Goal: Task Accomplishment & Management: Use online tool/utility

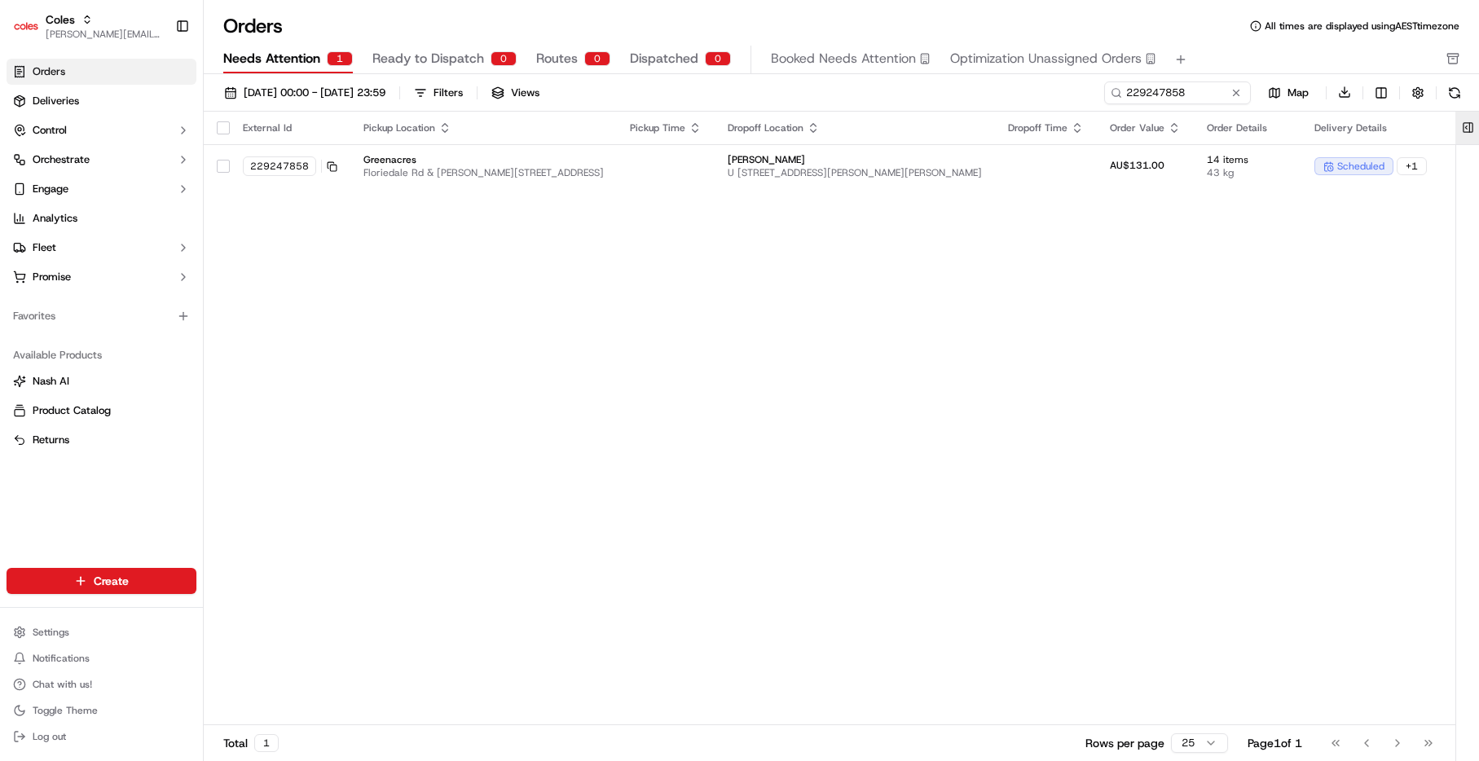
click at [1473, 125] on button at bounding box center [1467, 128] width 27 height 33
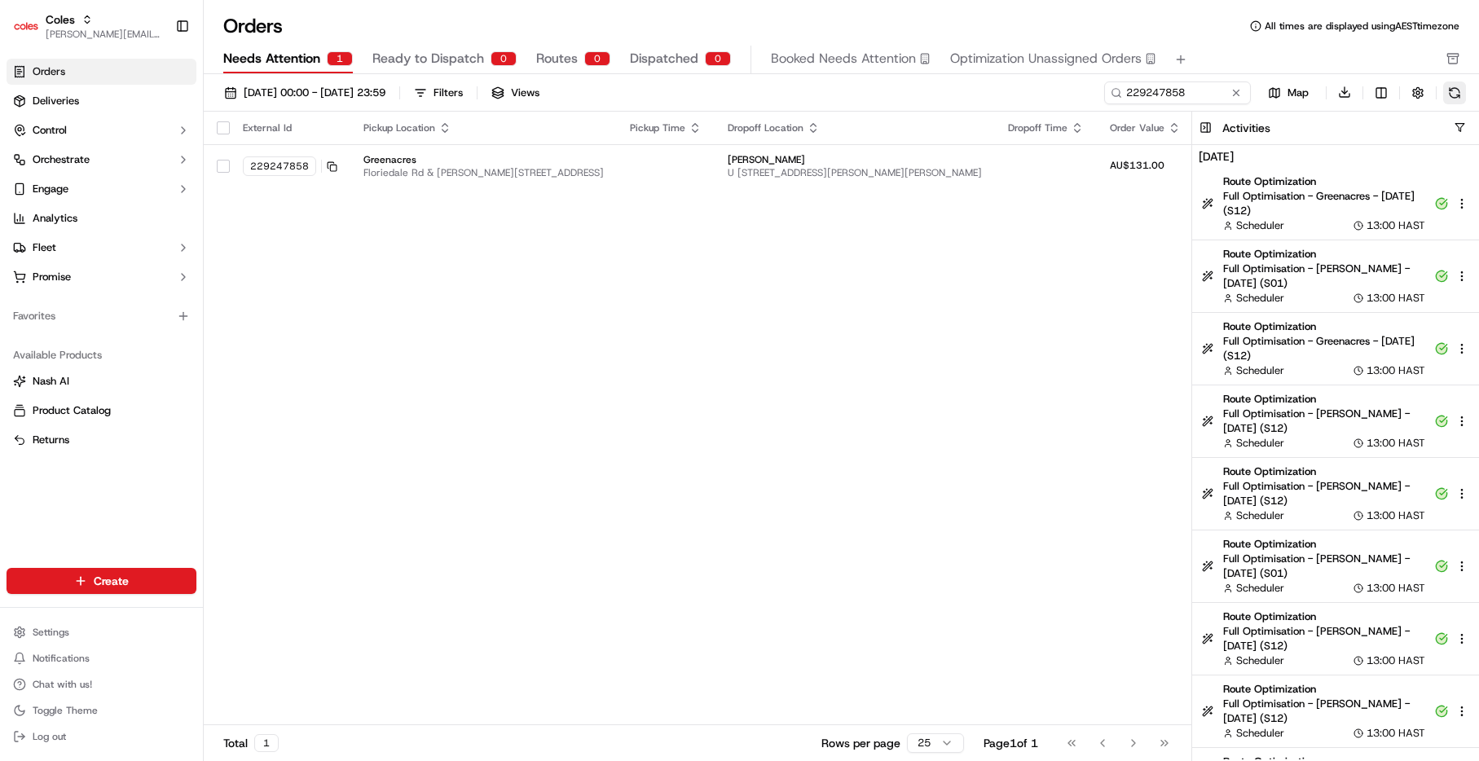
click at [1458, 94] on button at bounding box center [1454, 92] width 23 height 23
click at [1205, 130] on button at bounding box center [1205, 128] width 27 height 33
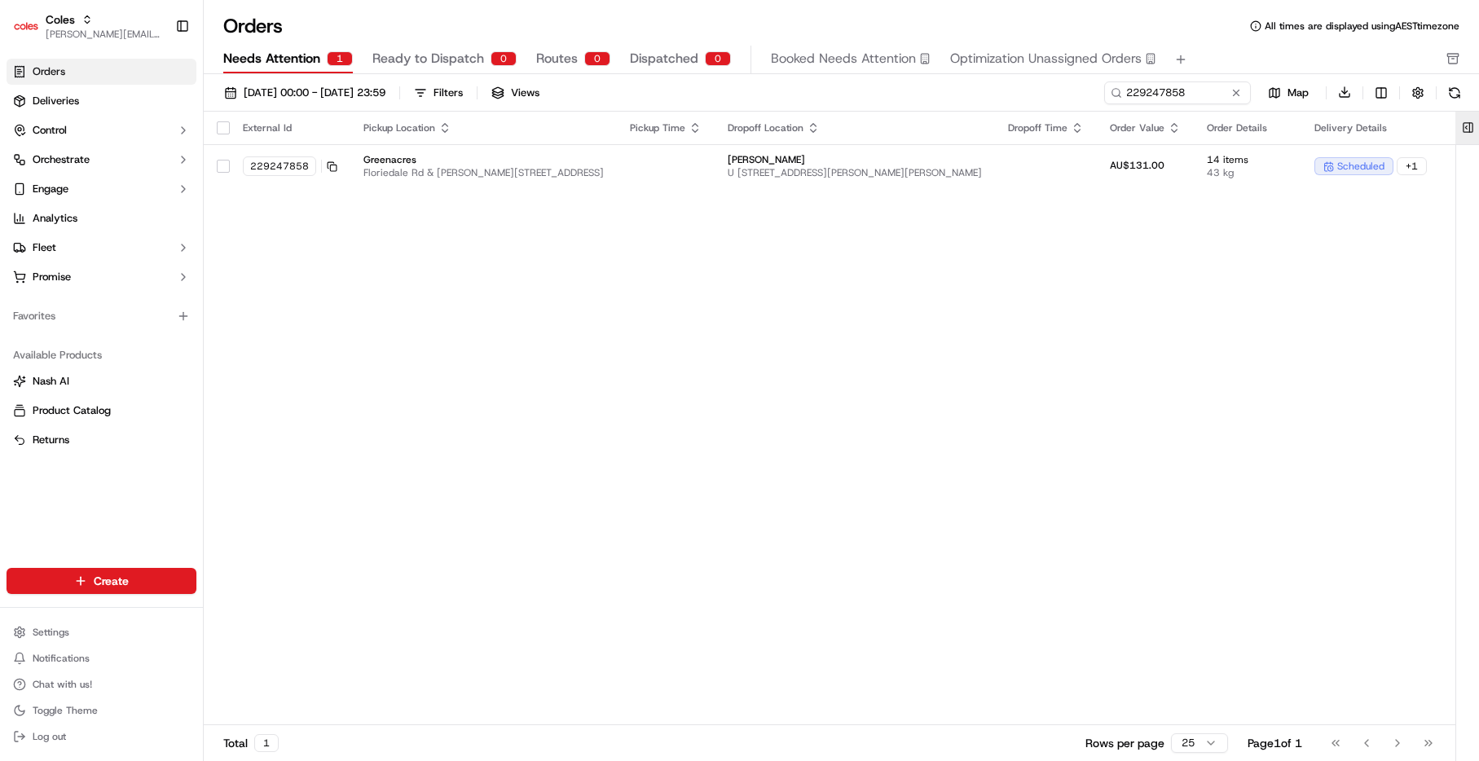
click at [1466, 127] on button at bounding box center [1467, 128] width 27 height 33
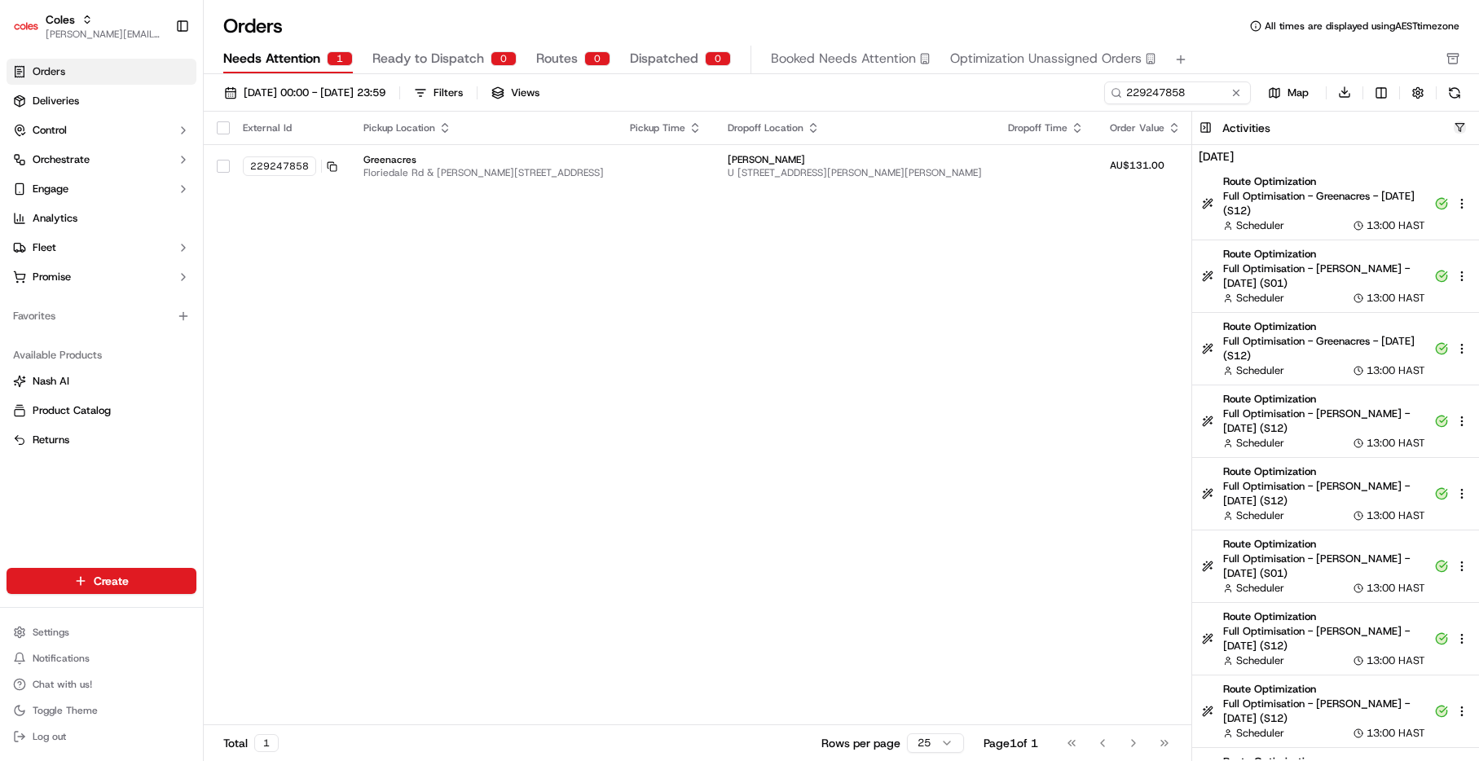
click at [1459, 129] on button "button" at bounding box center [1459, 127] width 12 height 12
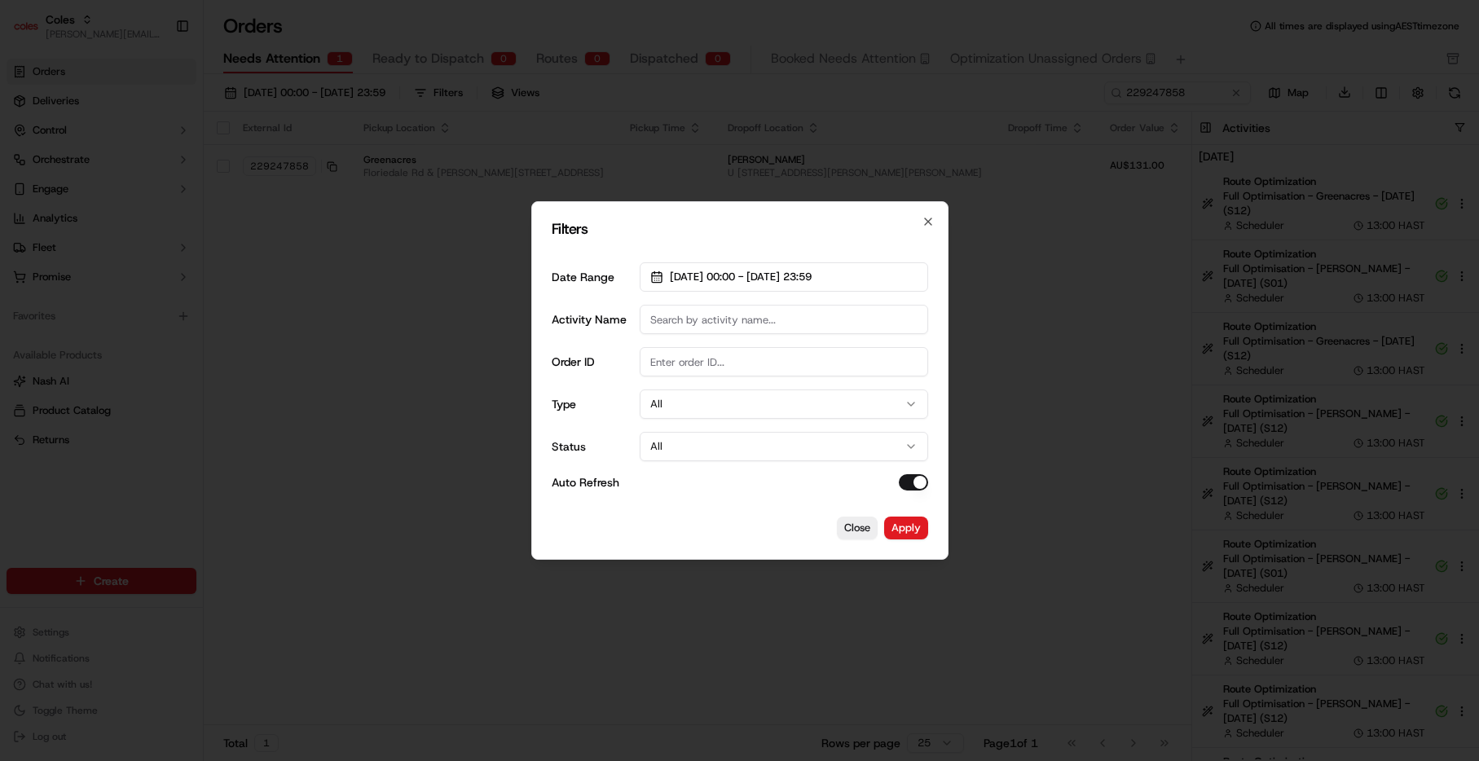
click at [767, 319] on input "Activity Name" at bounding box center [784, 319] width 288 height 29
type input "Dispatch Route"
click at [908, 524] on button "Apply" at bounding box center [906, 528] width 44 height 23
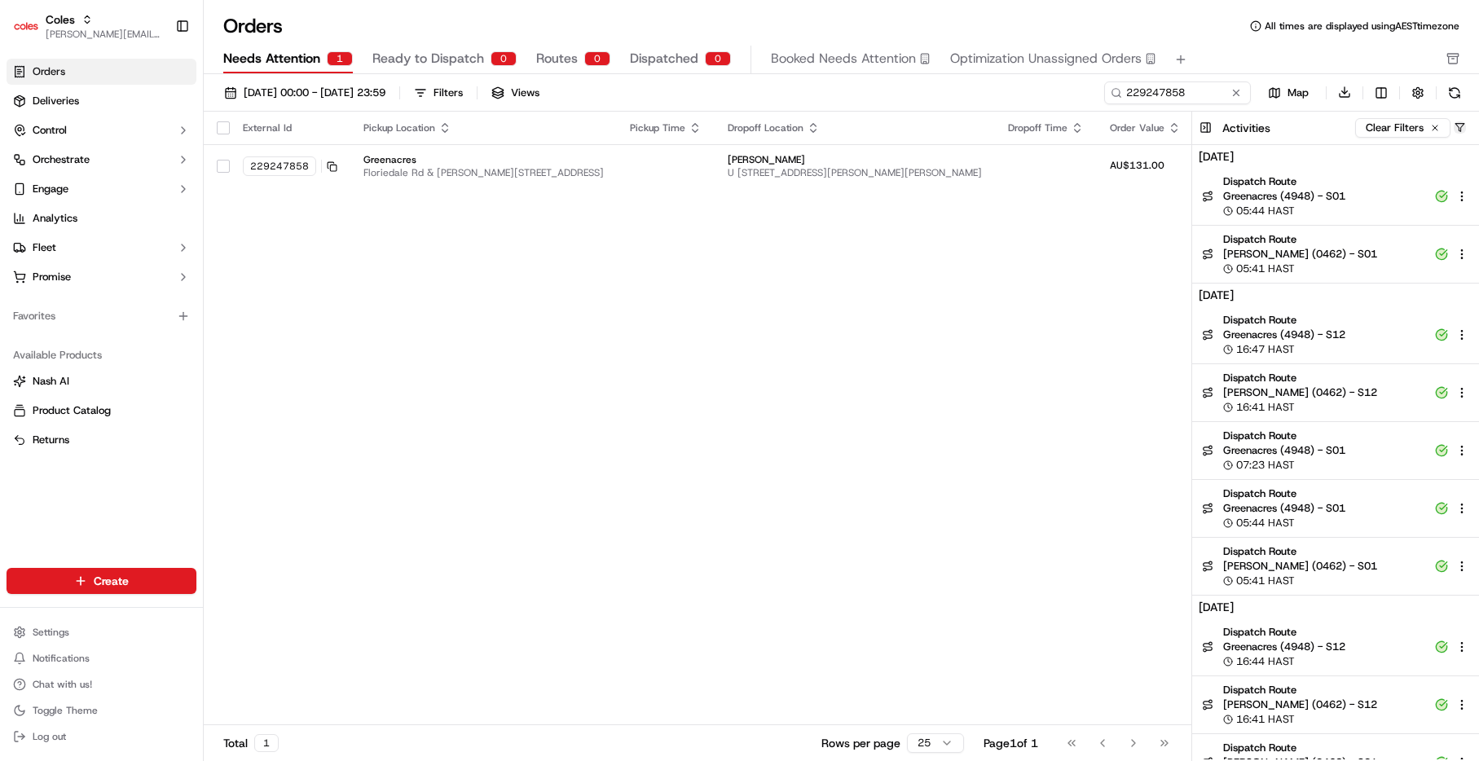
click at [1458, 125] on button "button" at bounding box center [1459, 127] width 12 height 12
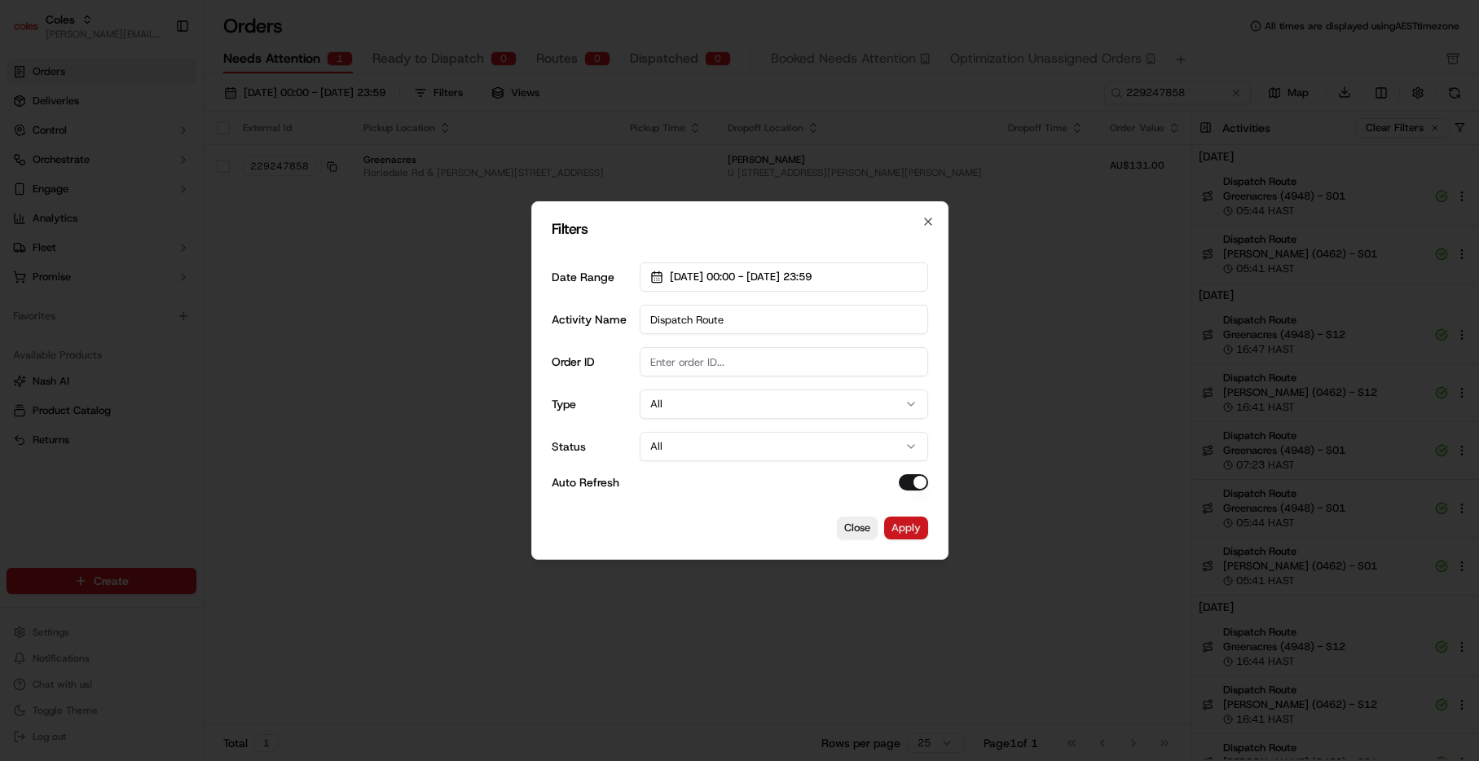
click at [914, 531] on button "Apply" at bounding box center [906, 528] width 44 height 23
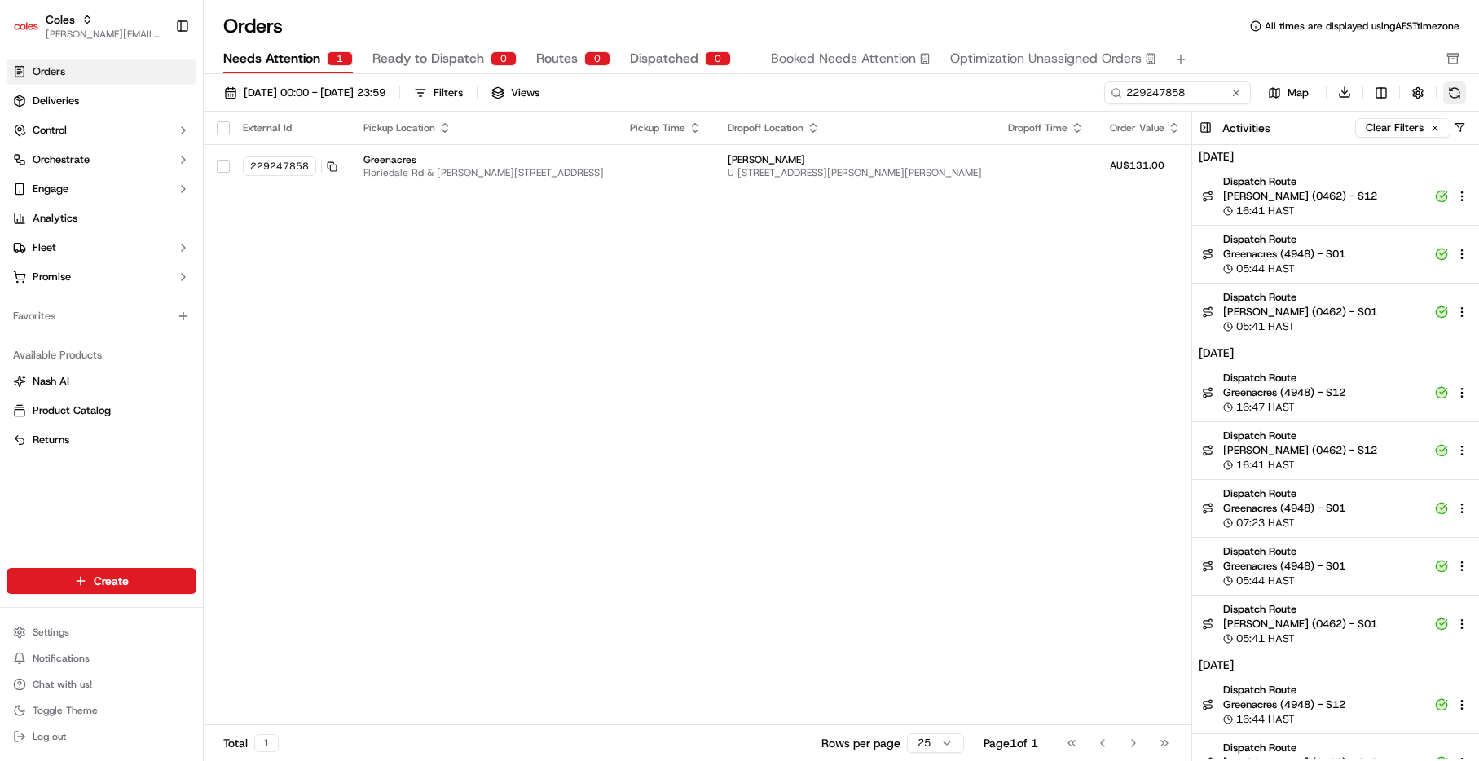
click at [1450, 91] on button at bounding box center [1454, 92] width 23 height 23
click at [1453, 95] on button at bounding box center [1454, 92] width 23 height 23
click at [1317, 202] on span "[PERSON_NAME] (0462) - S12" at bounding box center [1324, 196] width 202 height 15
click at [1339, 190] on span "[PERSON_NAME] (0462) - S12" at bounding box center [1324, 196] width 202 height 15
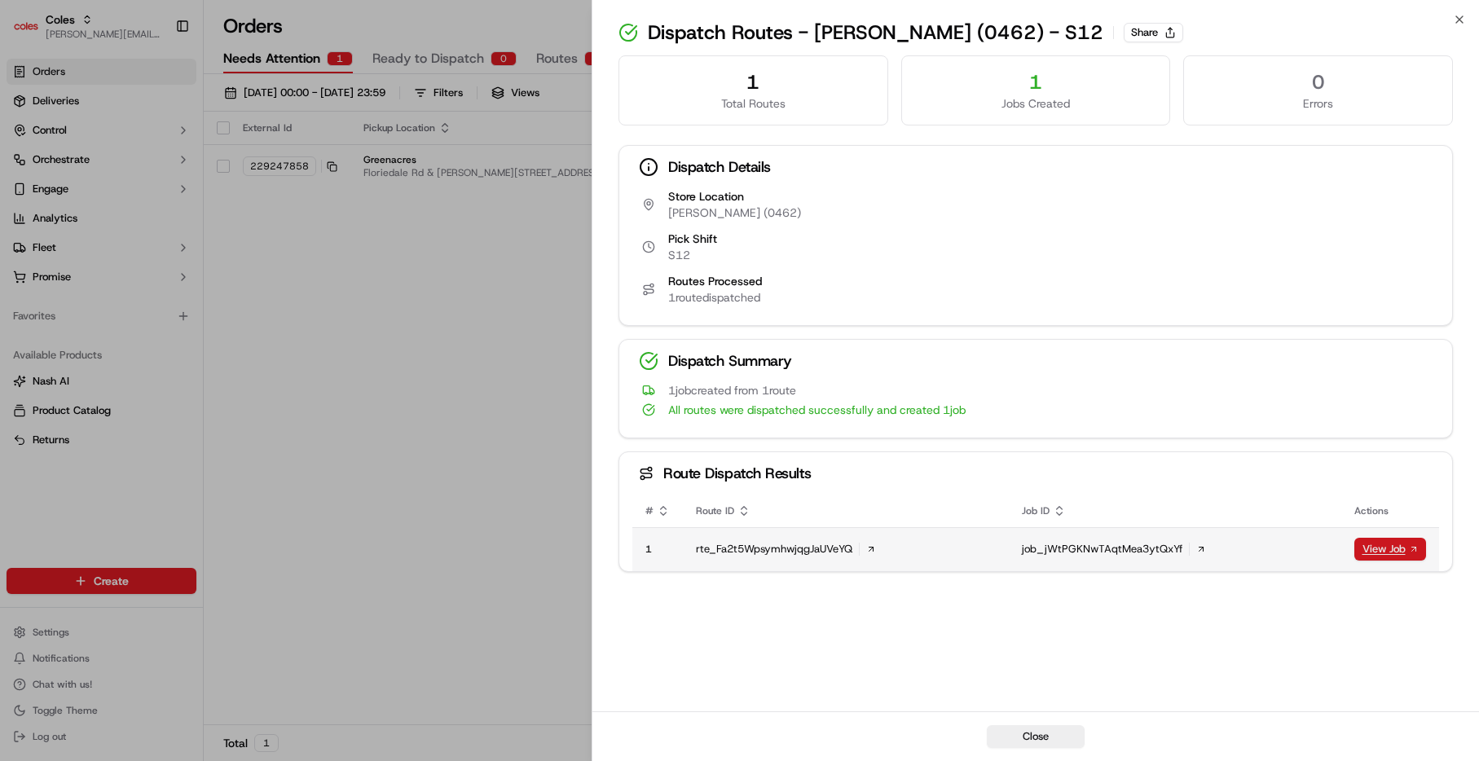
click at [1398, 557] on link "View Job" at bounding box center [1390, 549] width 72 height 23
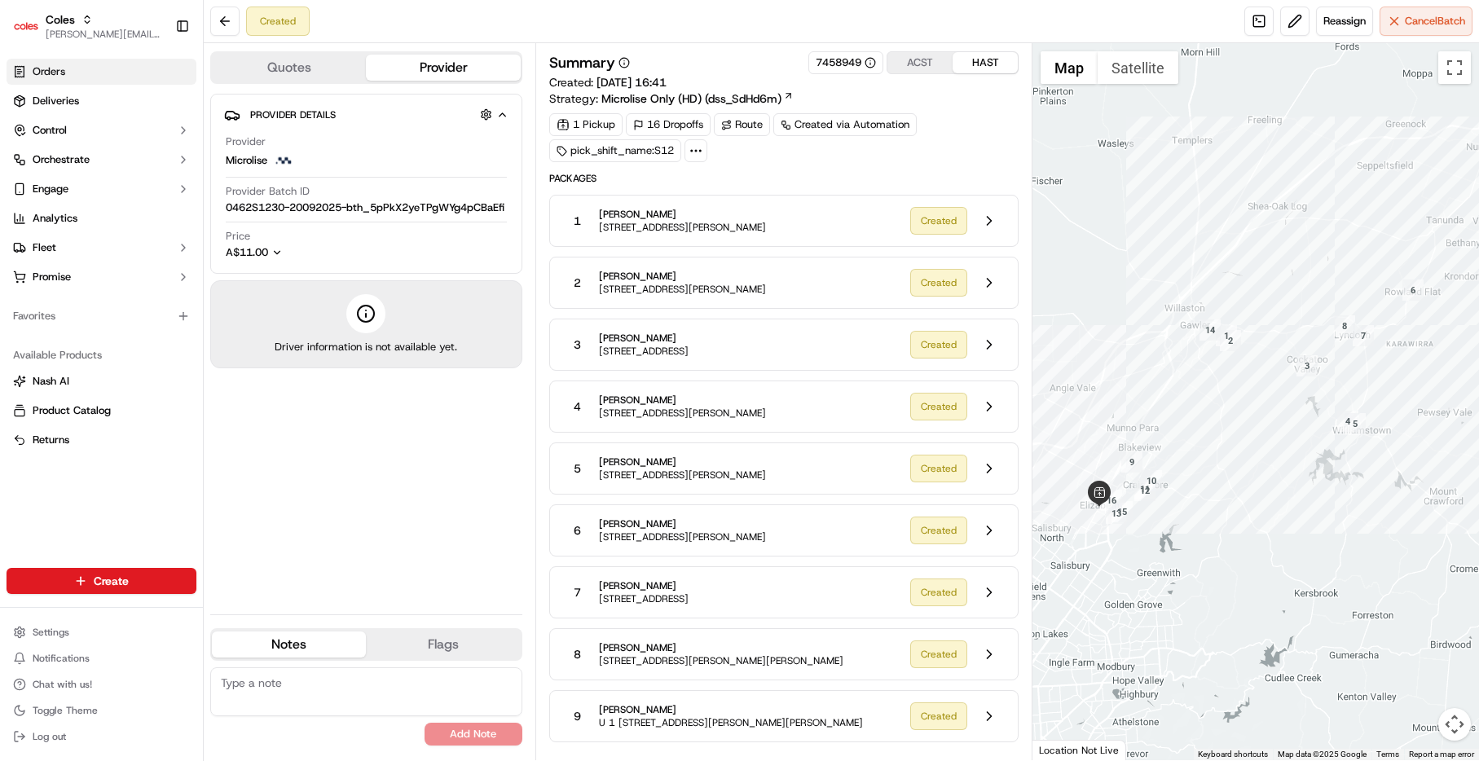
click at [18, 74] on icon at bounding box center [19, 71] width 13 height 13
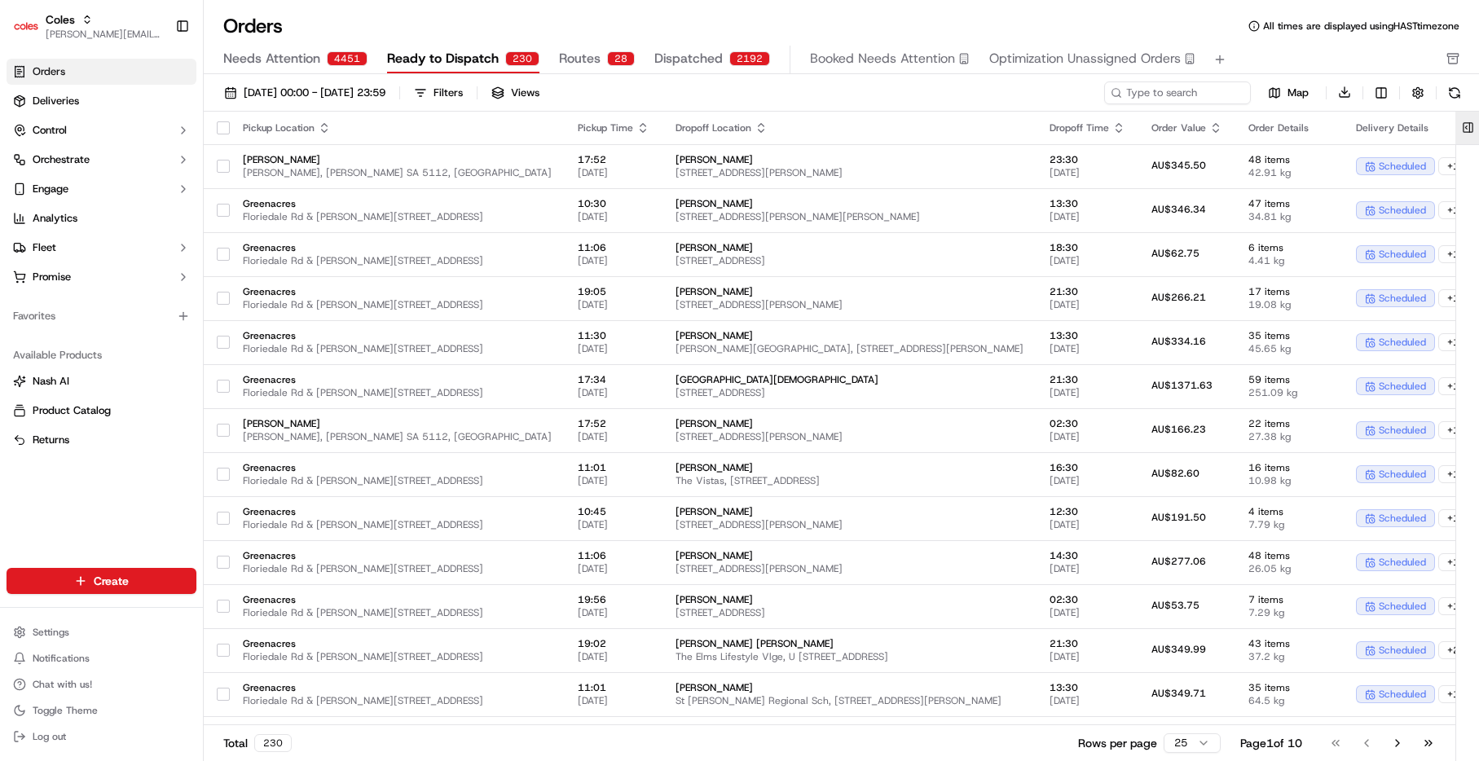
click at [1468, 129] on button at bounding box center [1467, 128] width 27 height 33
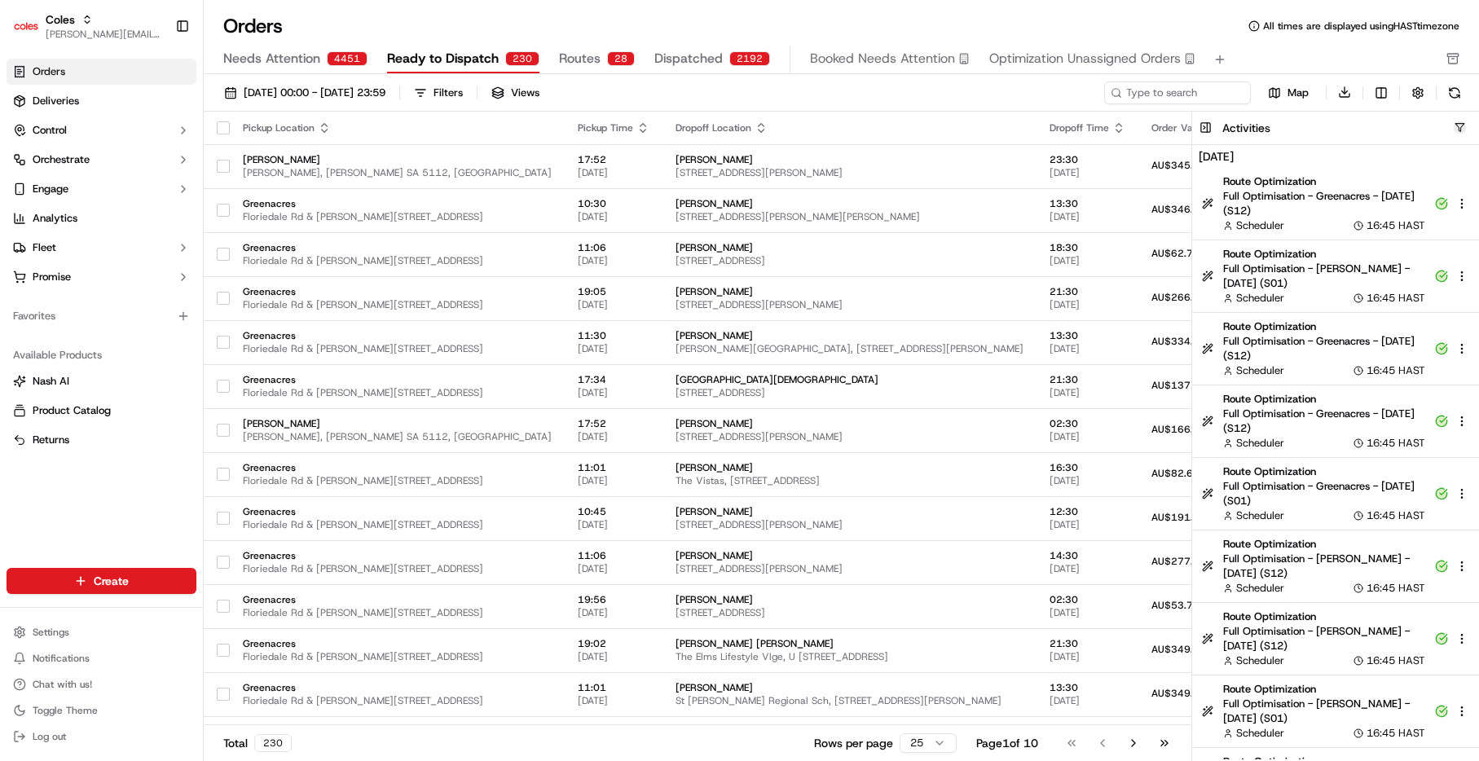
click at [1463, 131] on button "button" at bounding box center [1459, 127] width 12 height 12
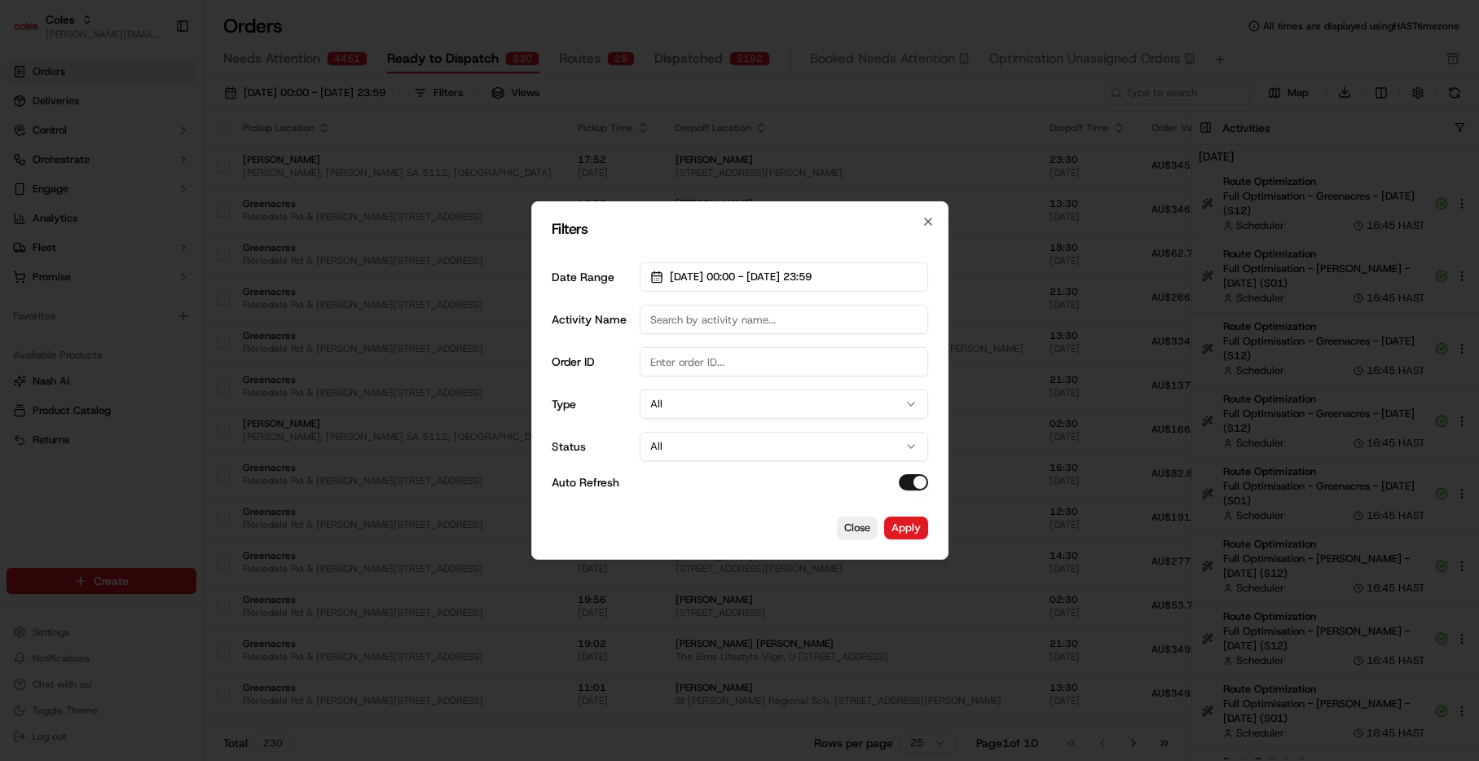
click at [705, 356] on input "Order ID" at bounding box center [784, 361] width 288 height 29
click at [706, 318] on input "Activity Name" at bounding box center [784, 319] width 288 height 29
type input "Dispatch Route"
click at [910, 526] on button "Apply" at bounding box center [906, 528] width 44 height 23
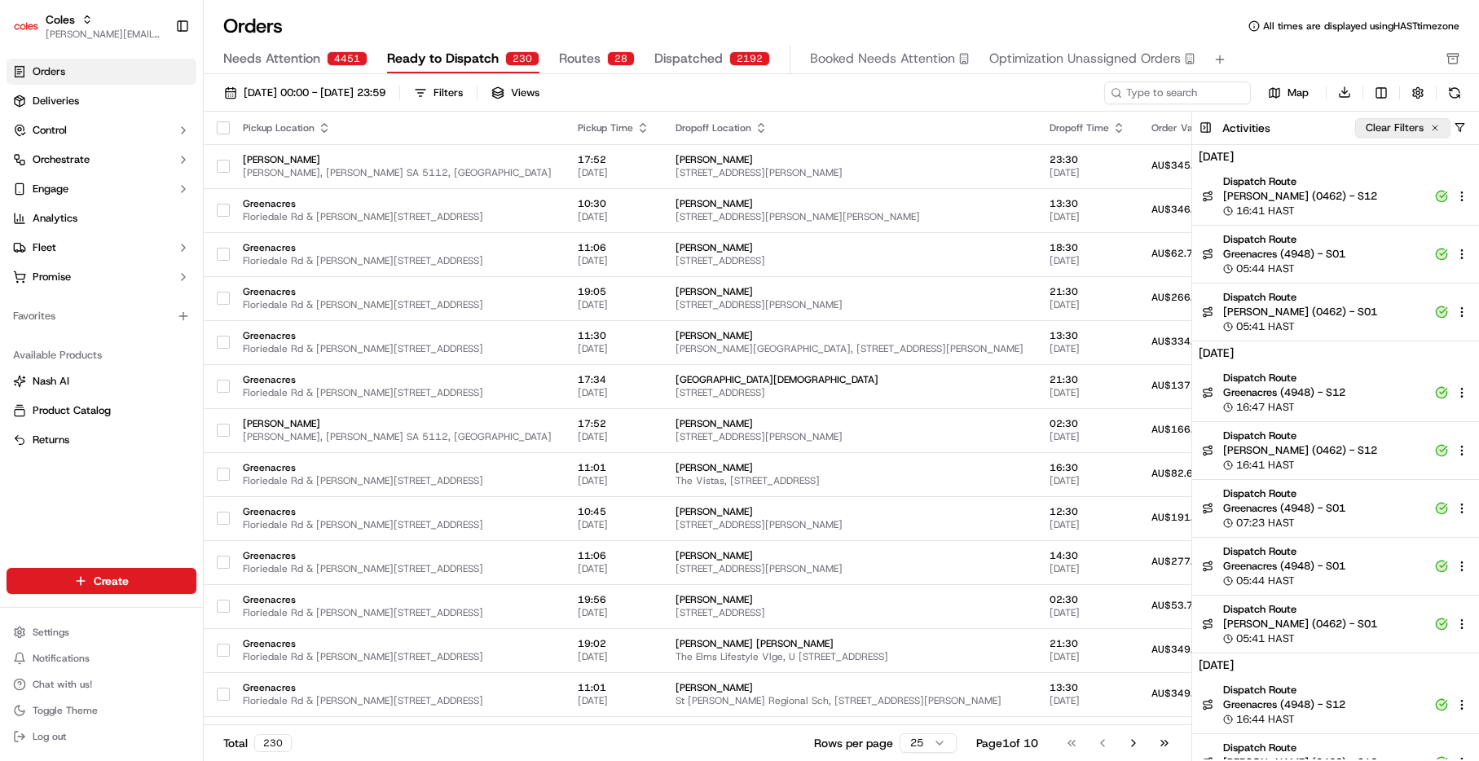
click at [1443, 127] on button "Clear Filters" at bounding box center [1402, 128] width 95 height 20
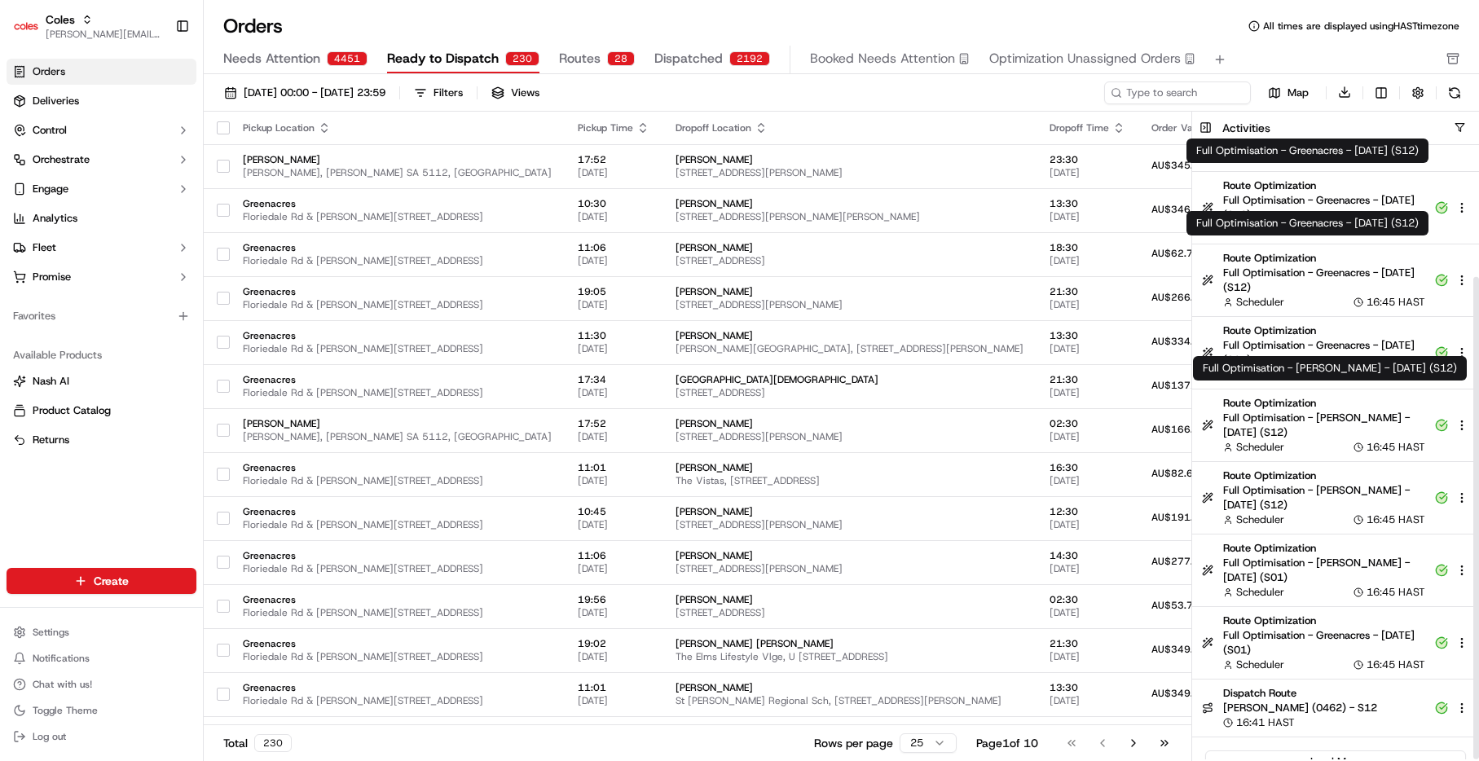
scroll to position [168, 0]
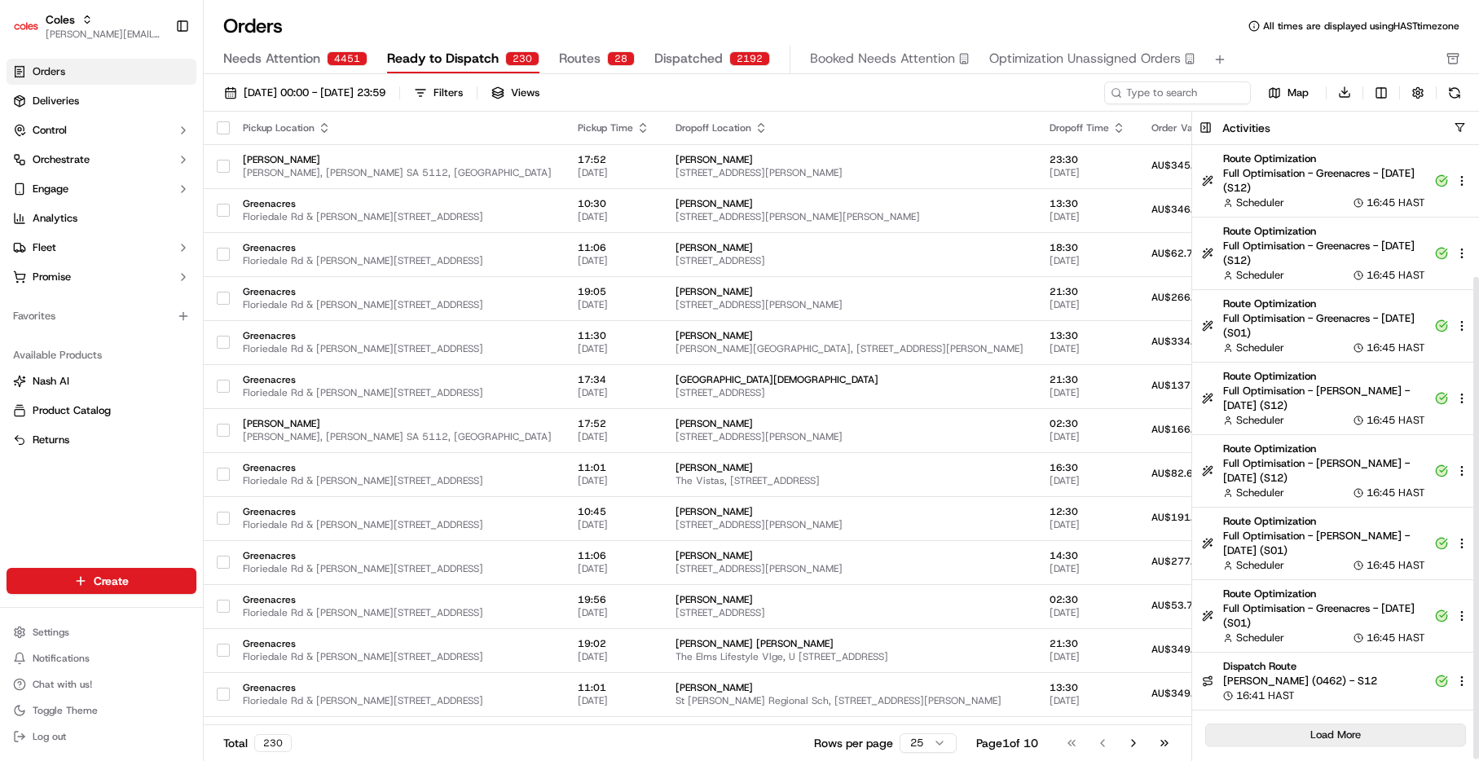
click at [1365, 740] on button "Load More" at bounding box center [1335, 734] width 261 height 23
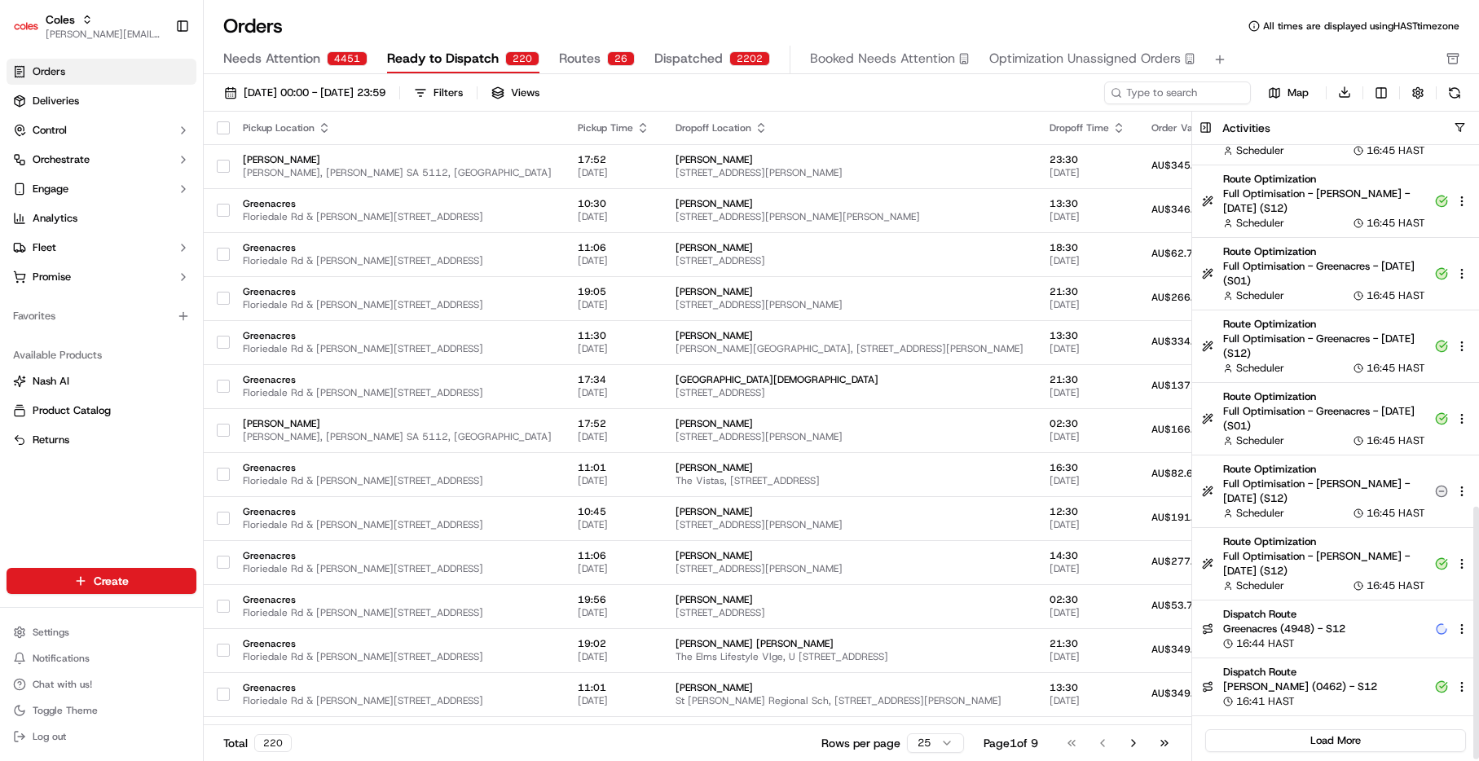
scroll to position [878, 0]
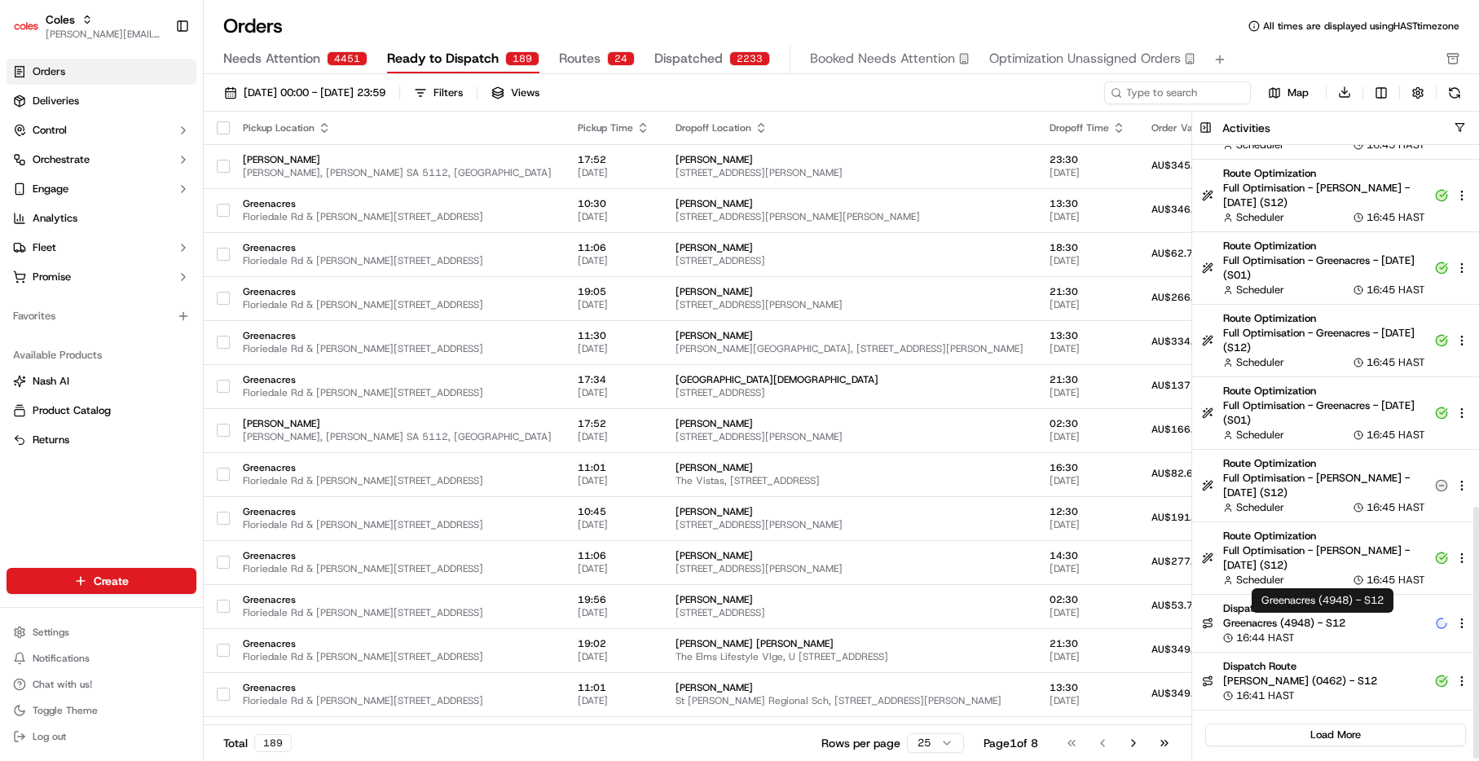
click at [1352, 627] on span "Greenacres (4948) - S12" at bounding box center [1324, 623] width 202 height 15
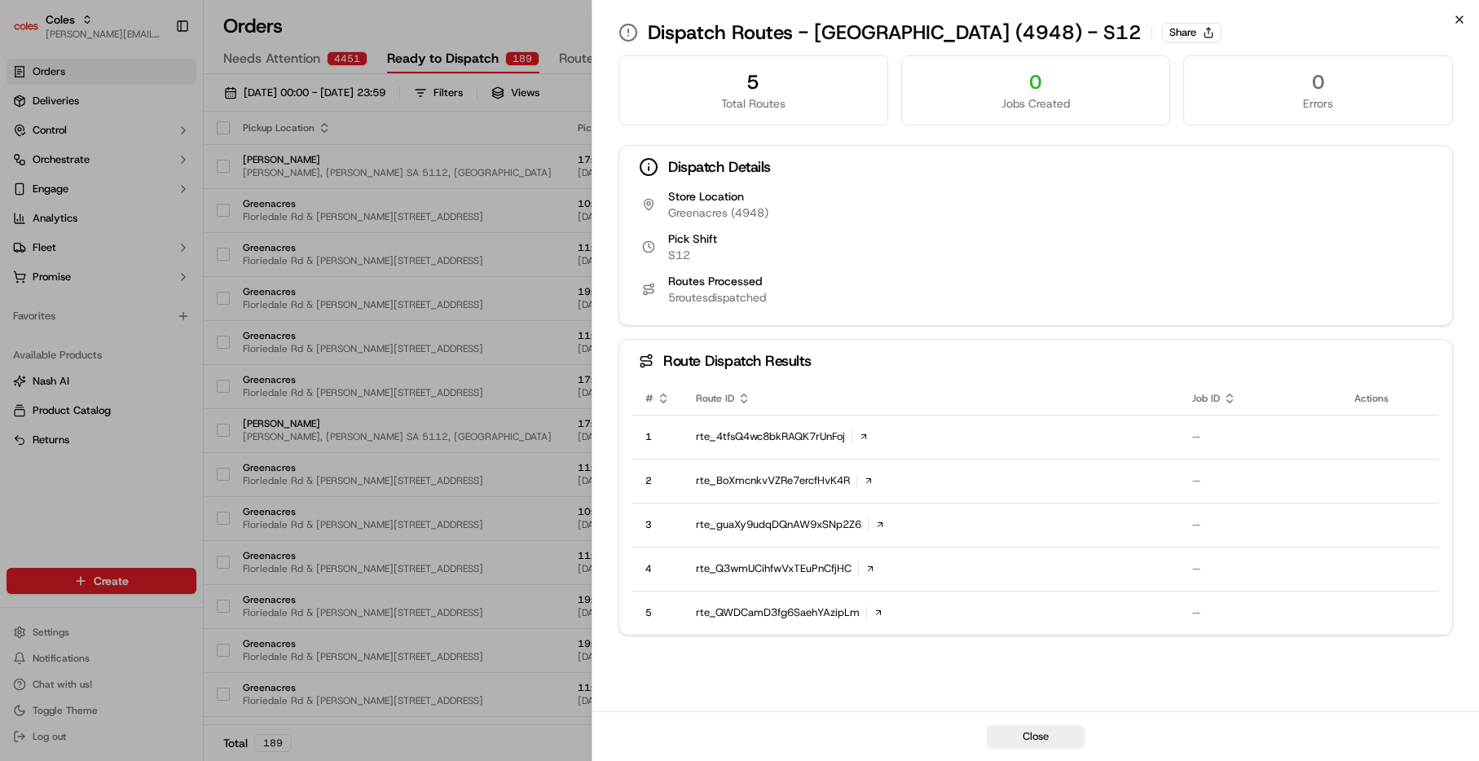
click at [1454, 20] on icon "button" at bounding box center [1459, 19] width 13 height 13
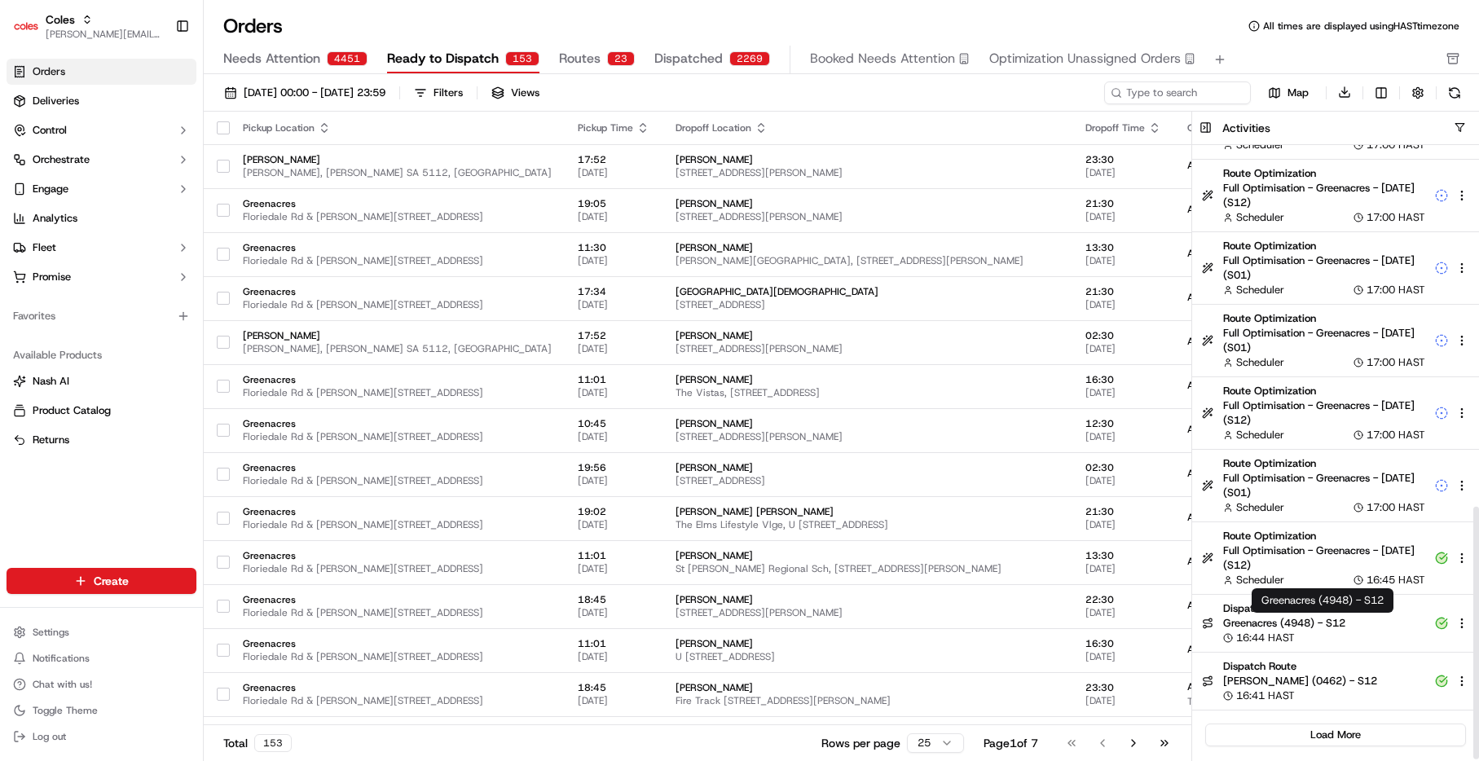
click at [1328, 624] on span "Greenacres (4948) - S12" at bounding box center [1324, 623] width 202 height 15
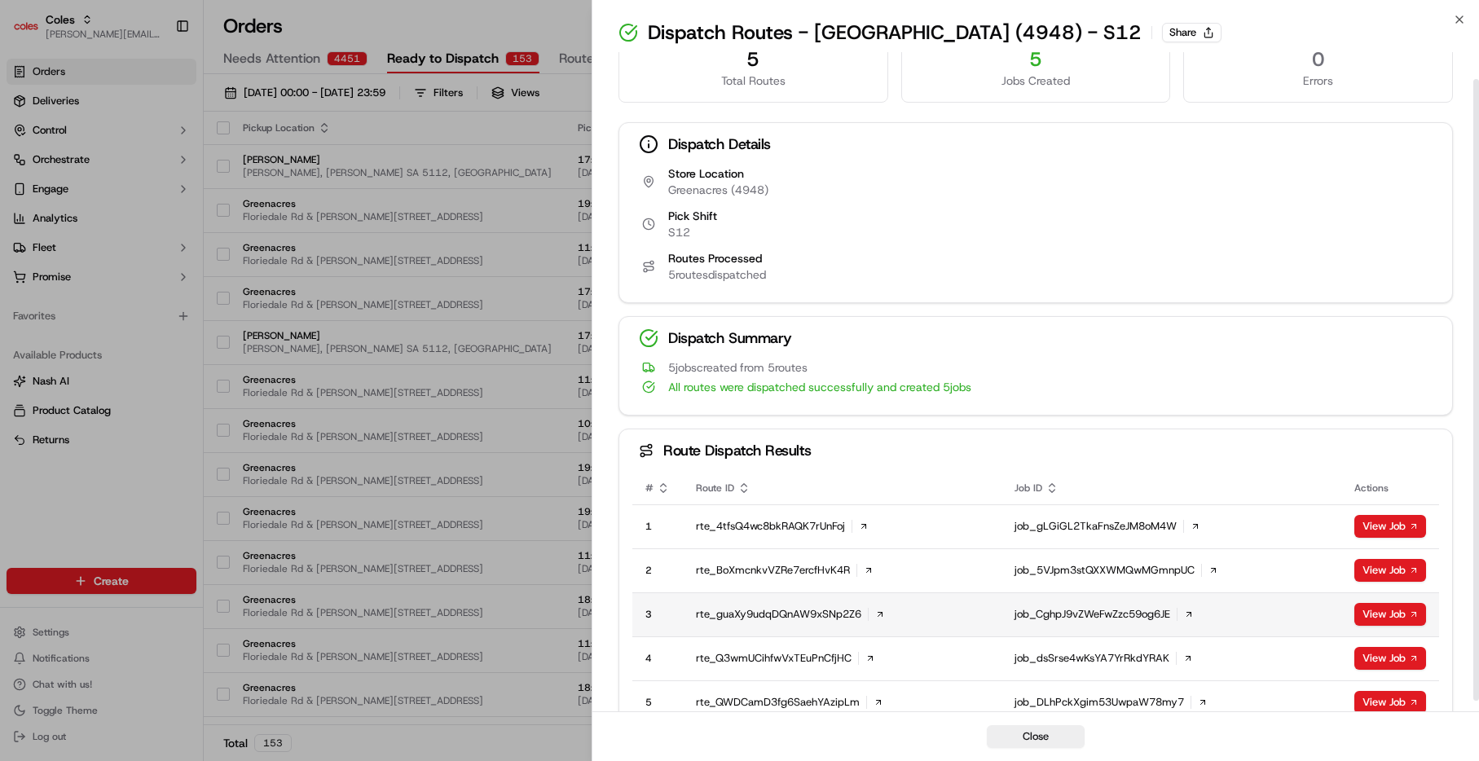
scroll to position [40, 0]
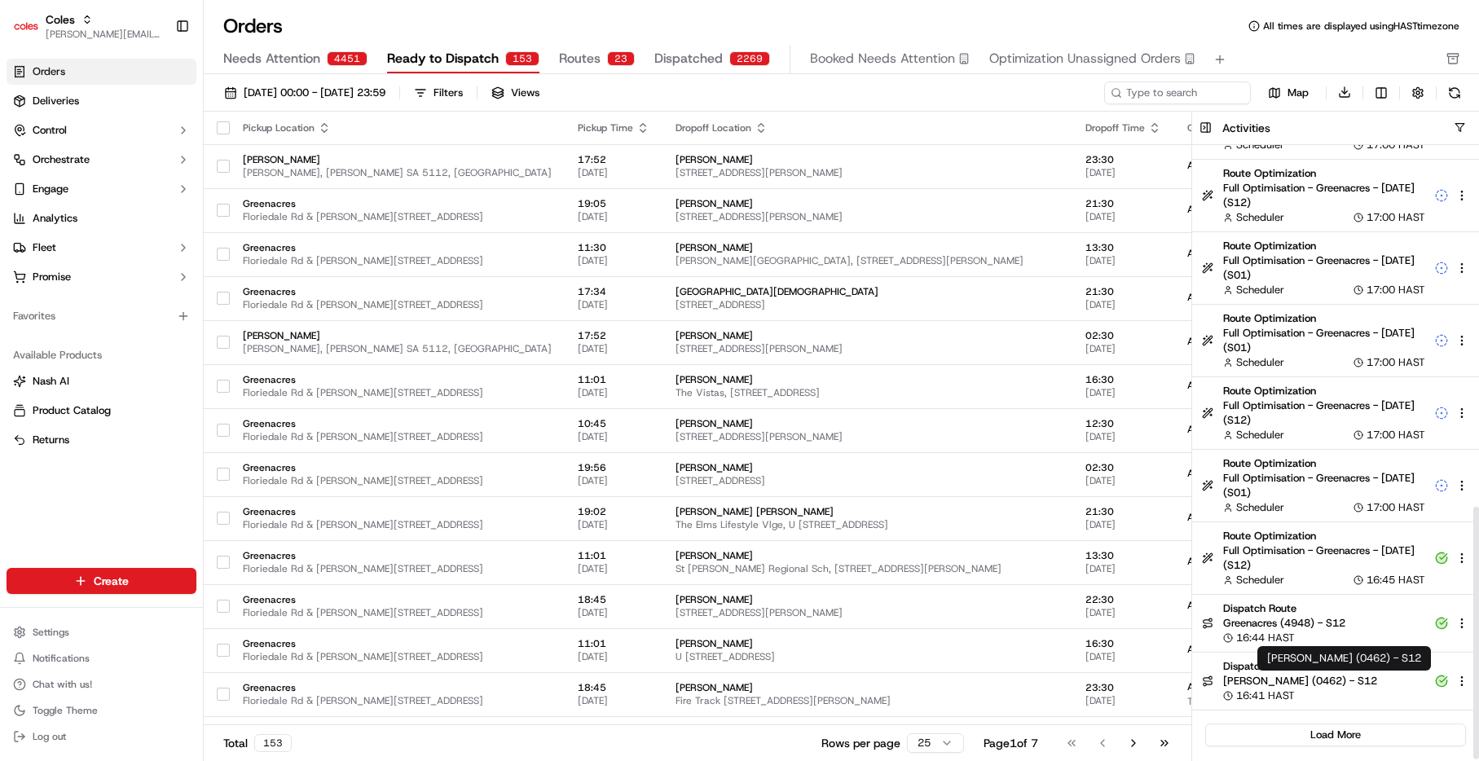
click at [1321, 686] on span "[PERSON_NAME] (0462) - S12" at bounding box center [1324, 681] width 202 height 15
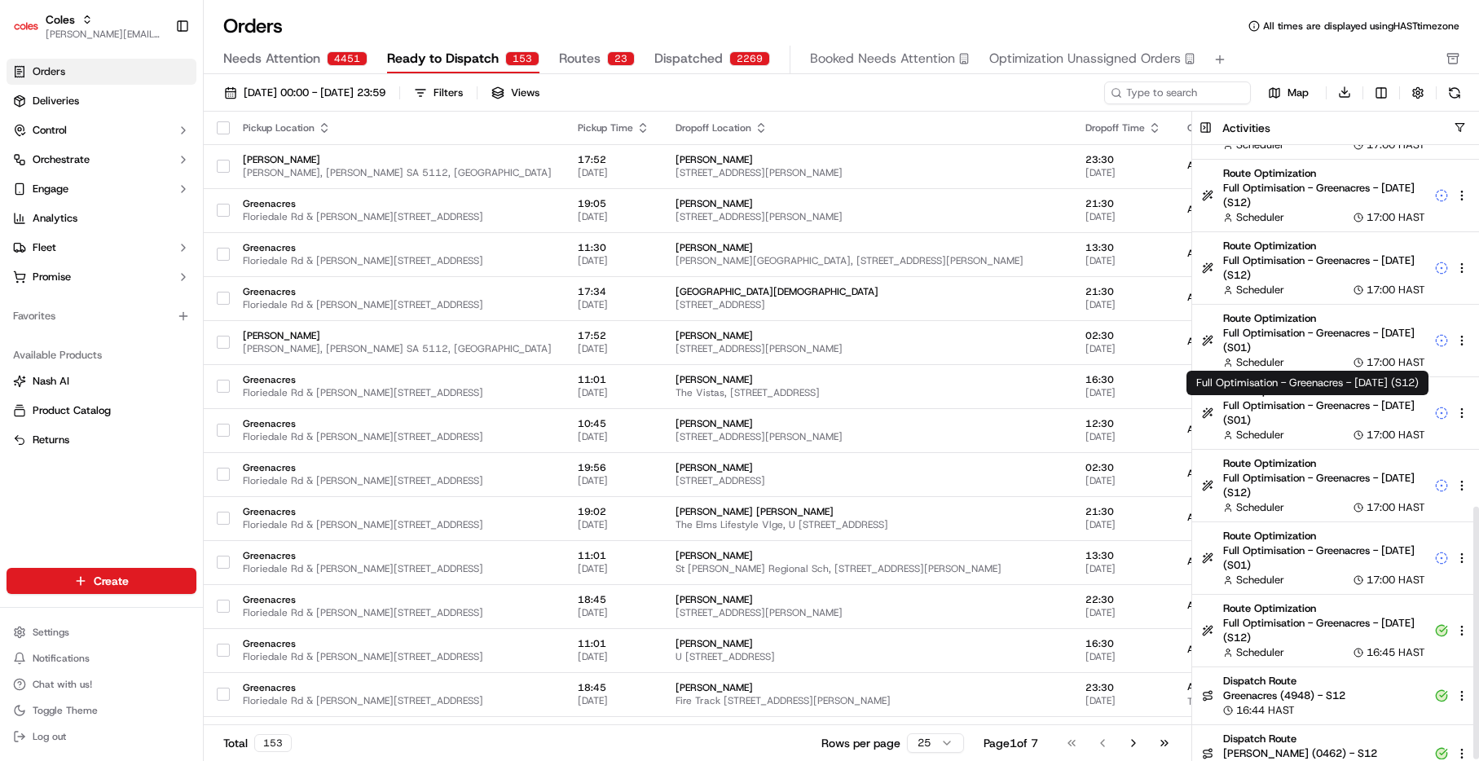
scroll to position [878, 0]
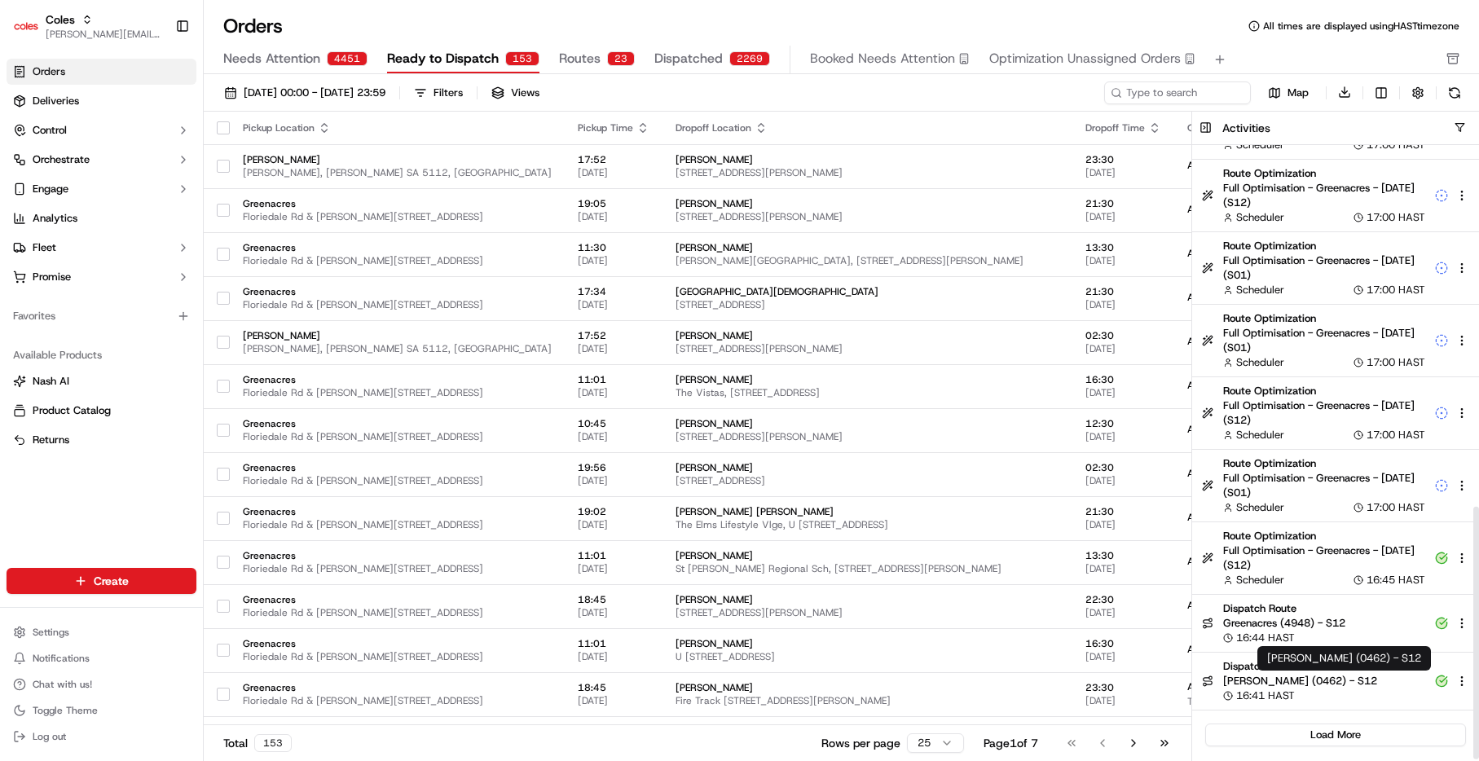
click at [1314, 686] on span "[PERSON_NAME] (0462) - S12" at bounding box center [1324, 681] width 202 height 15
click at [1325, 618] on span "Greenacres (4948) - S12" at bounding box center [1324, 623] width 202 height 15
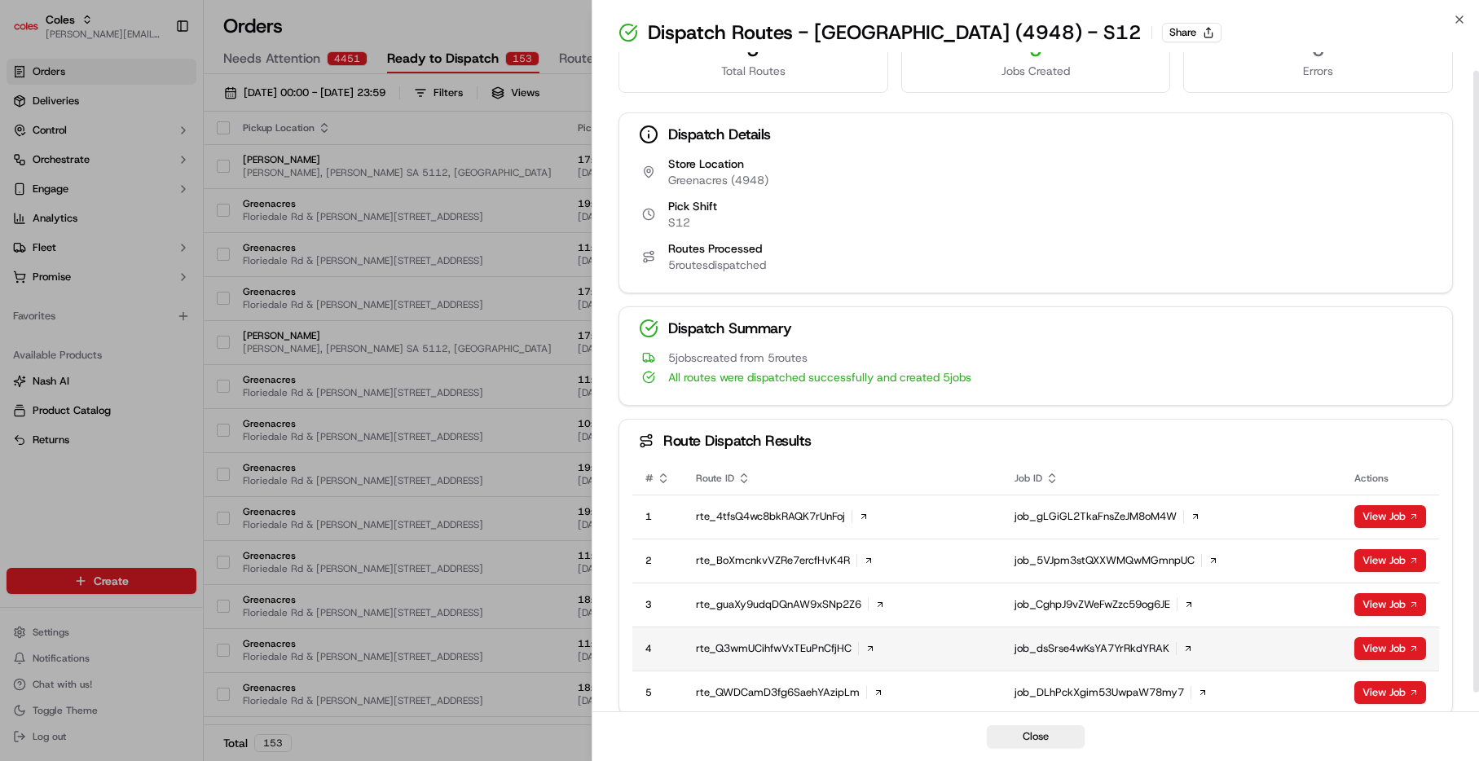
scroll to position [40, 0]
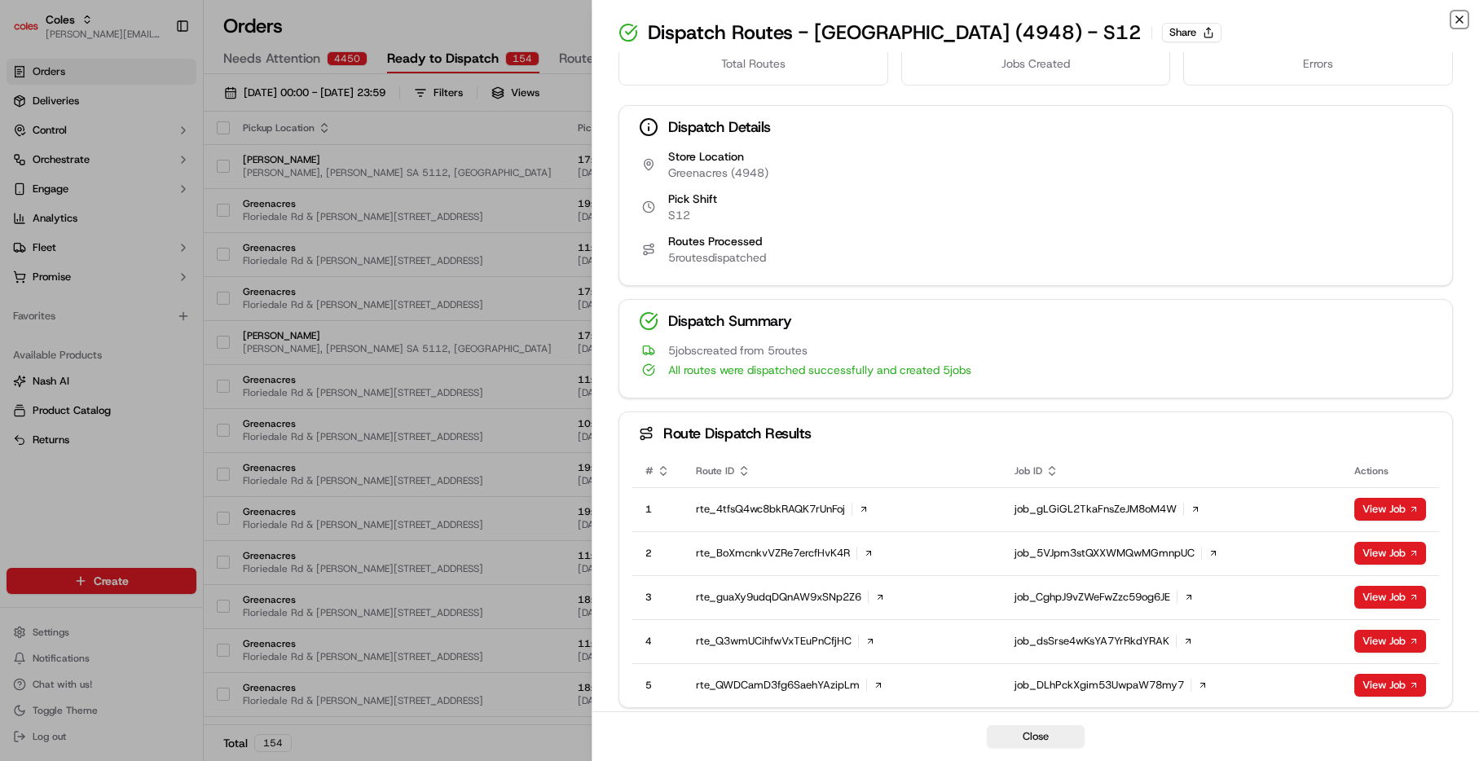
click at [1460, 22] on icon "button" at bounding box center [1459, 19] width 13 height 13
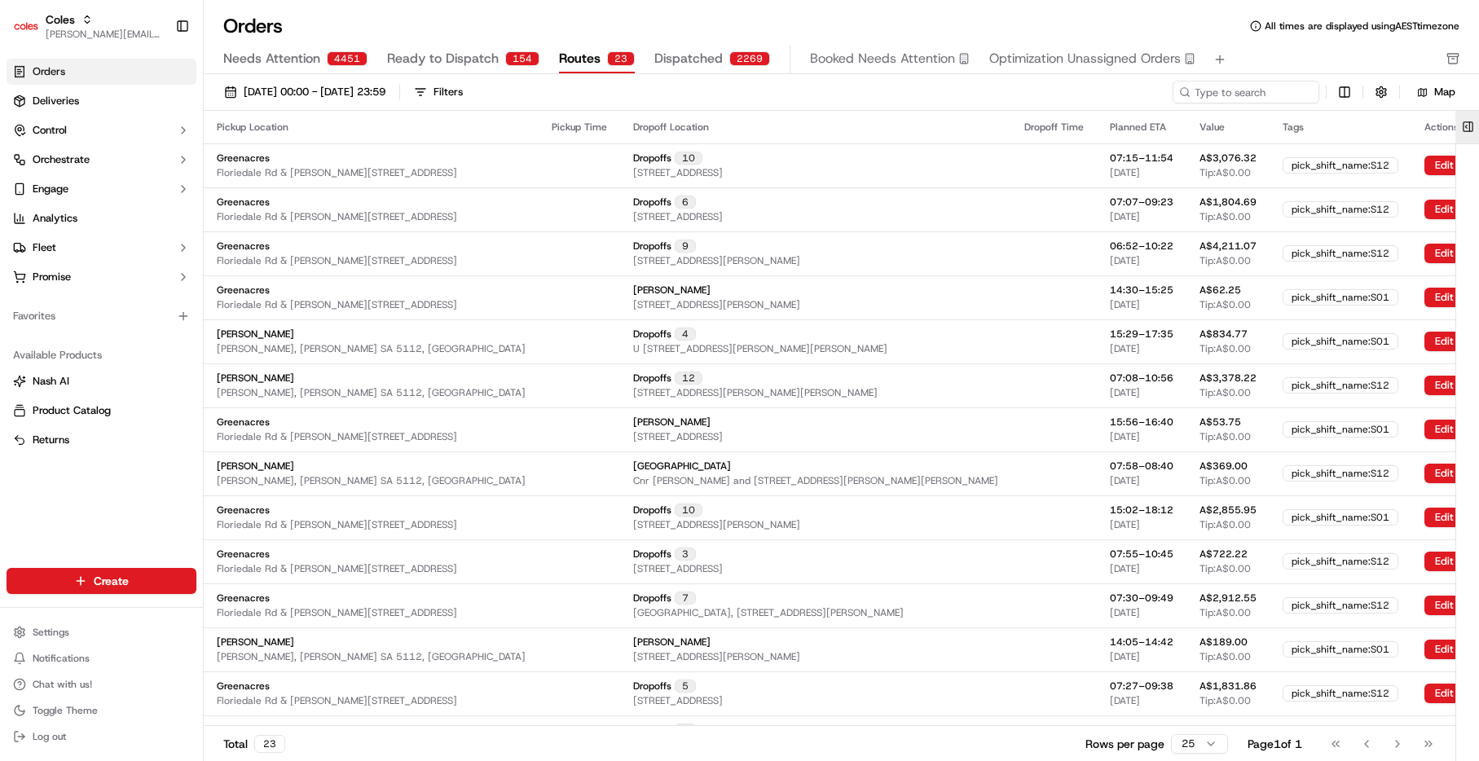
click at [1467, 125] on button at bounding box center [1467, 127] width 27 height 33
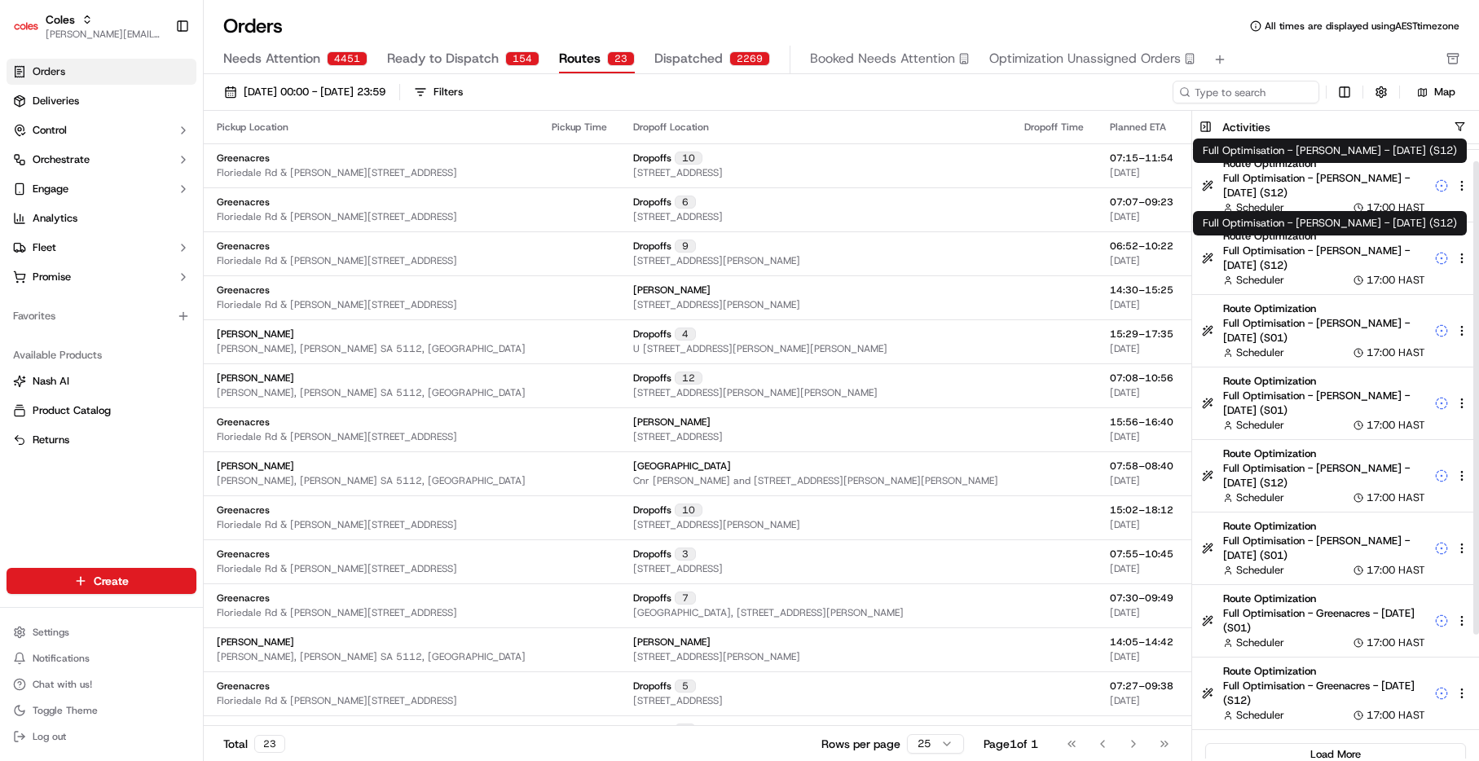
scroll to position [182, 0]
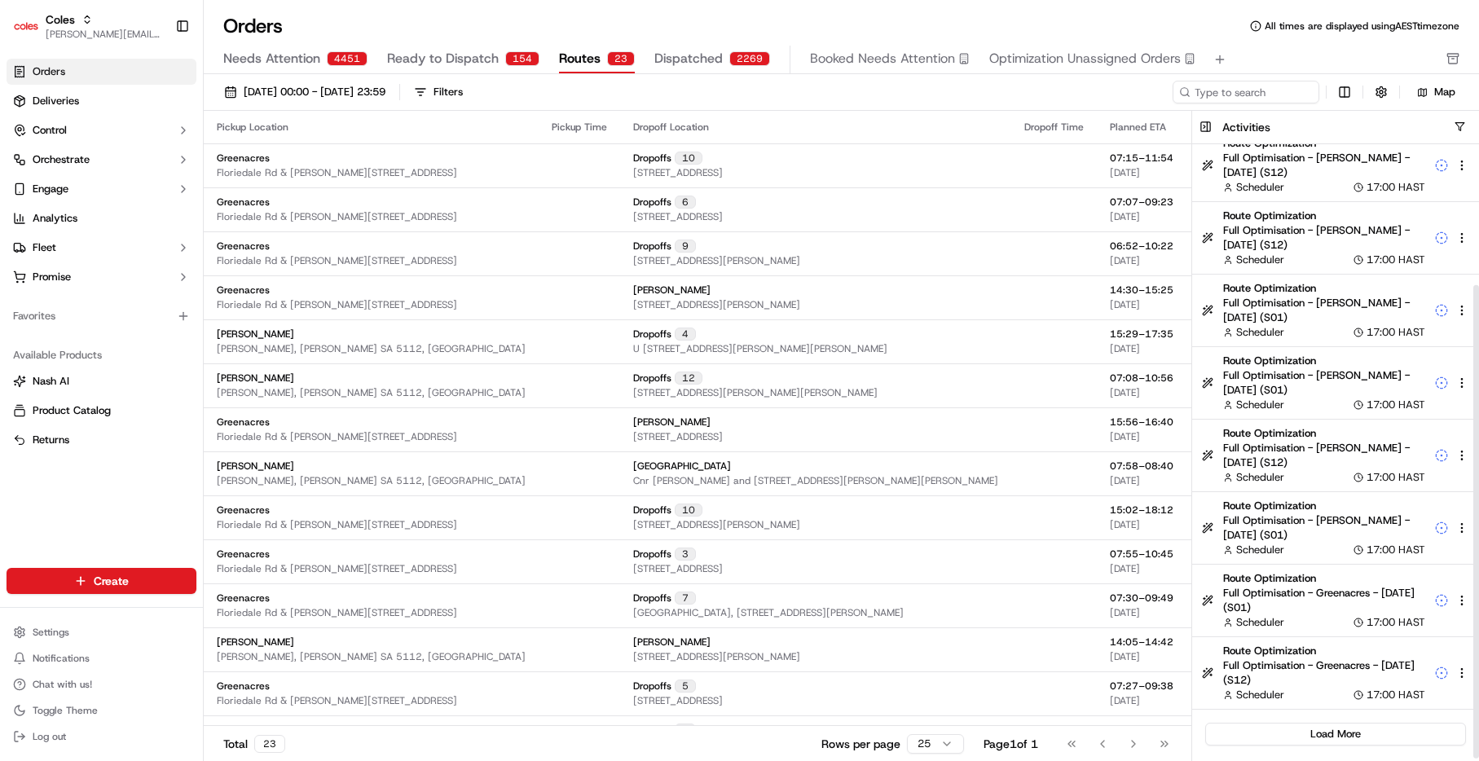
click at [1346, 734] on button "Load More" at bounding box center [1335, 734] width 261 height 23
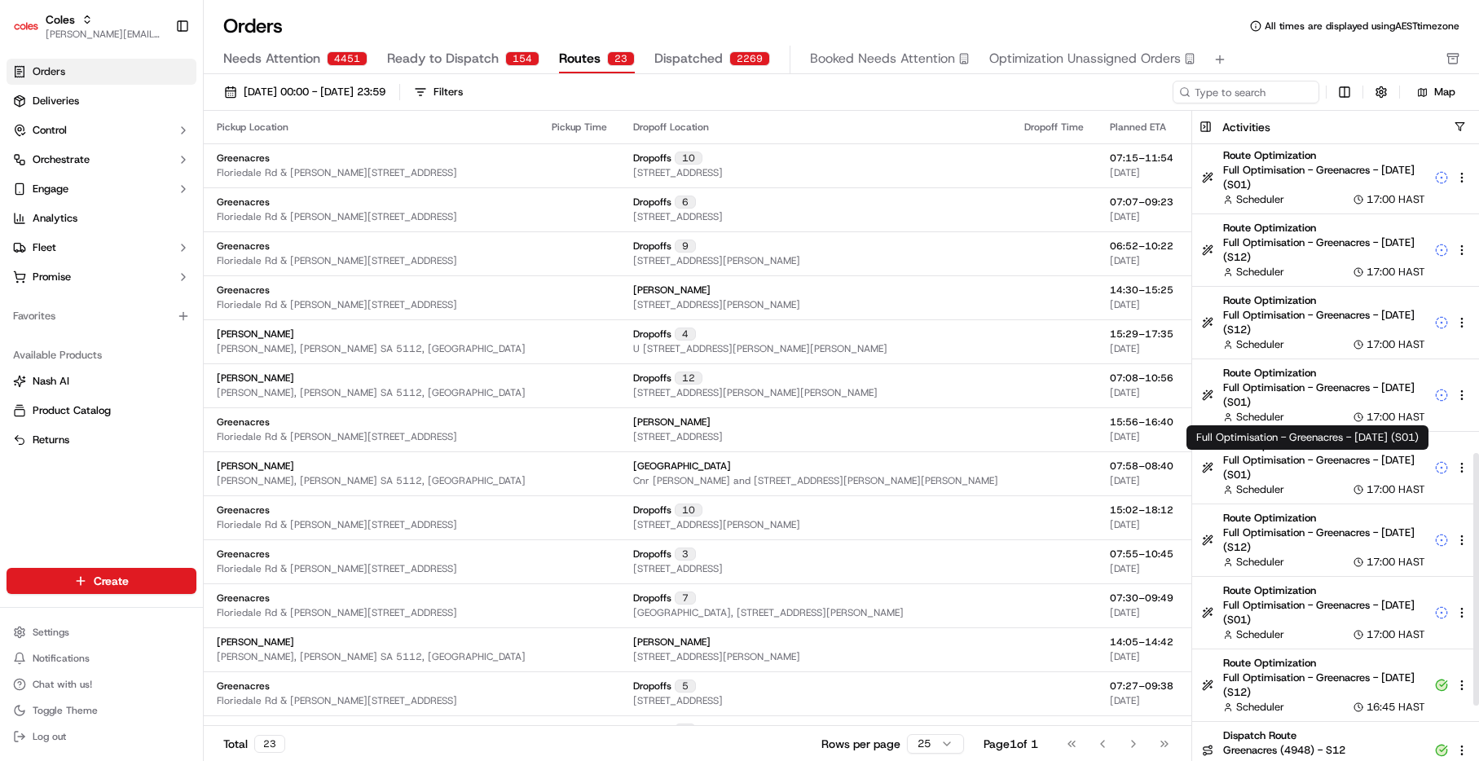
scroll to position [878, 0]
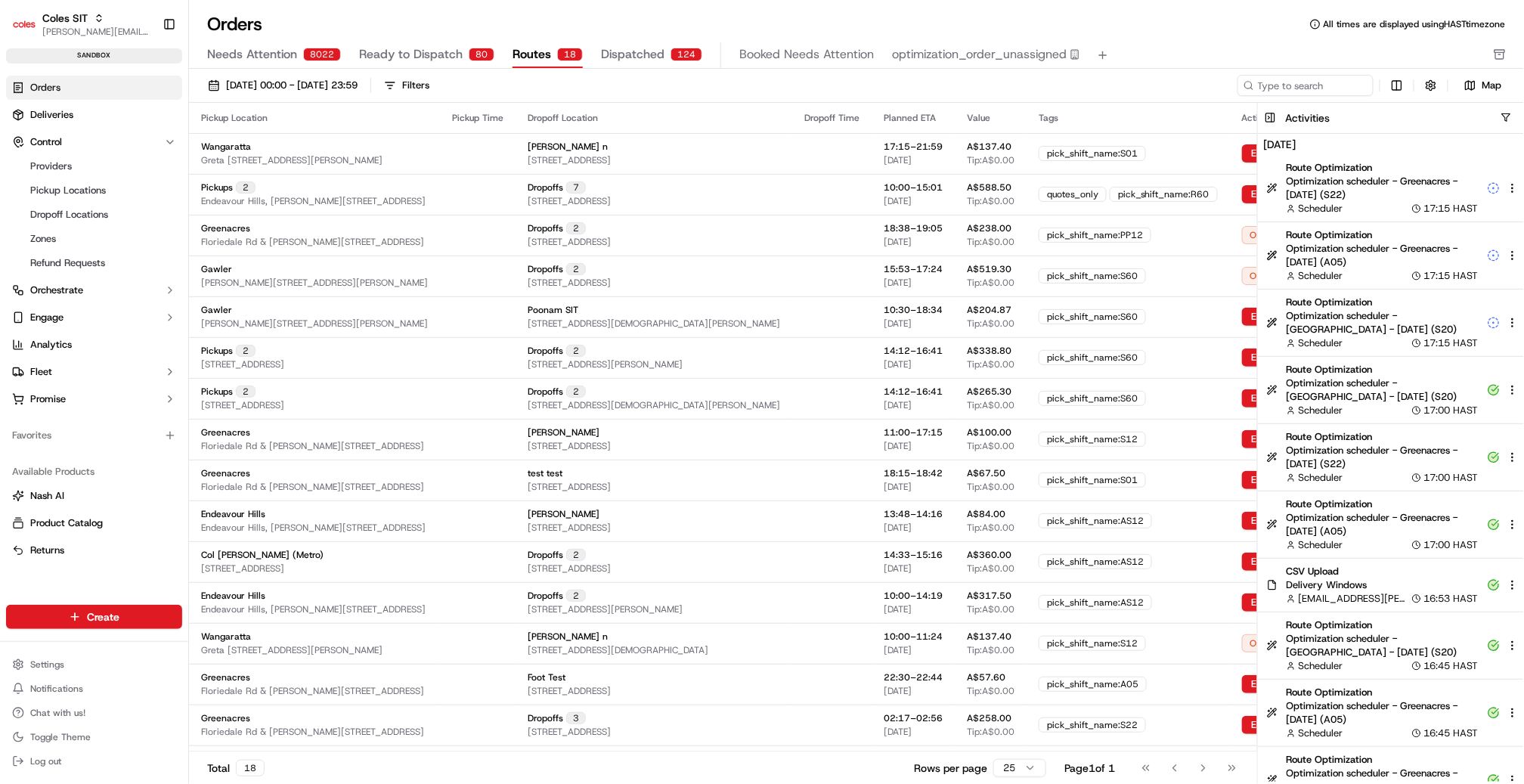
scroll to position [2026, 0]
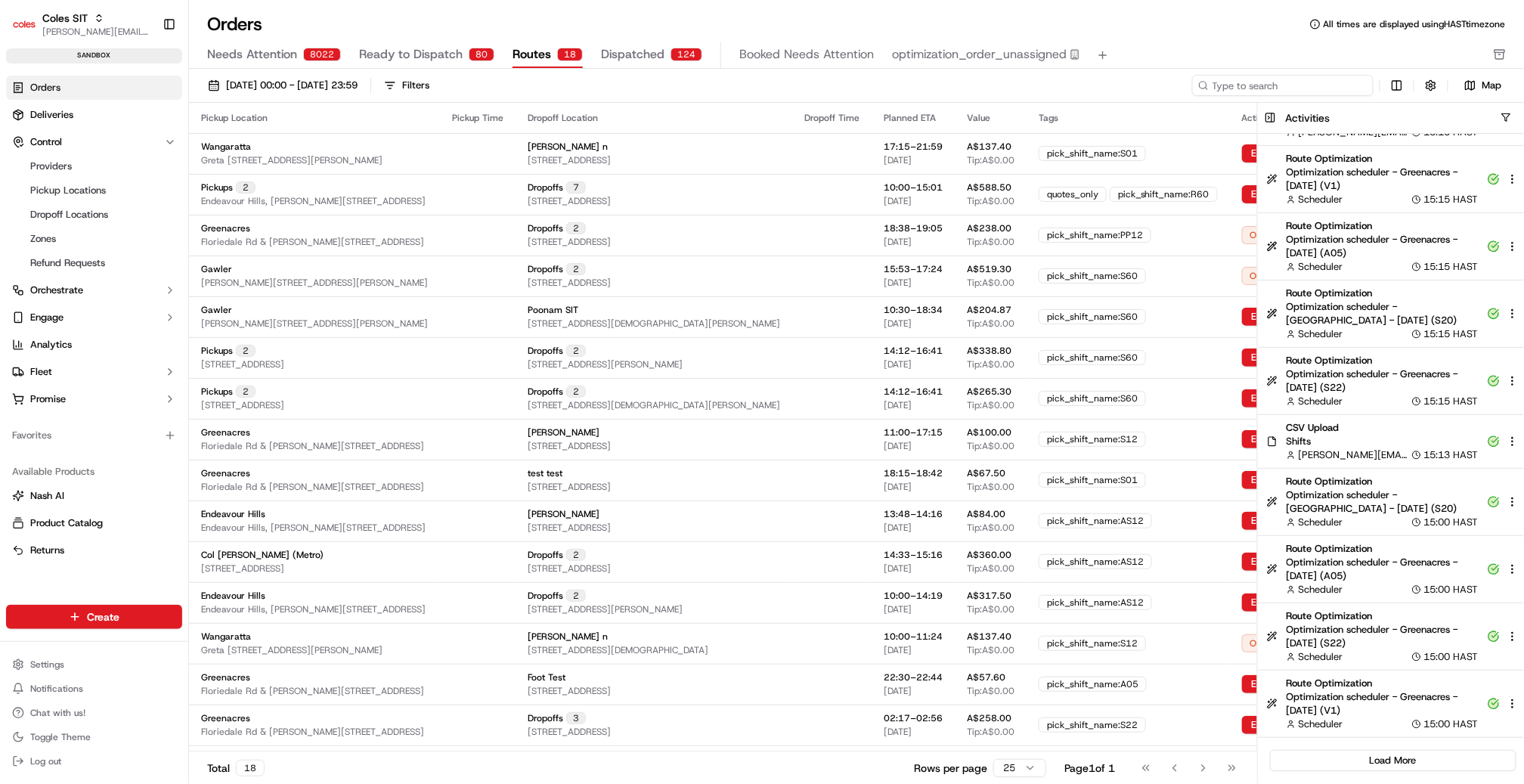
click at [1300, 84] on input at bounding box center [1284, 85] width 182 height 21
paste input "TESTNPS"
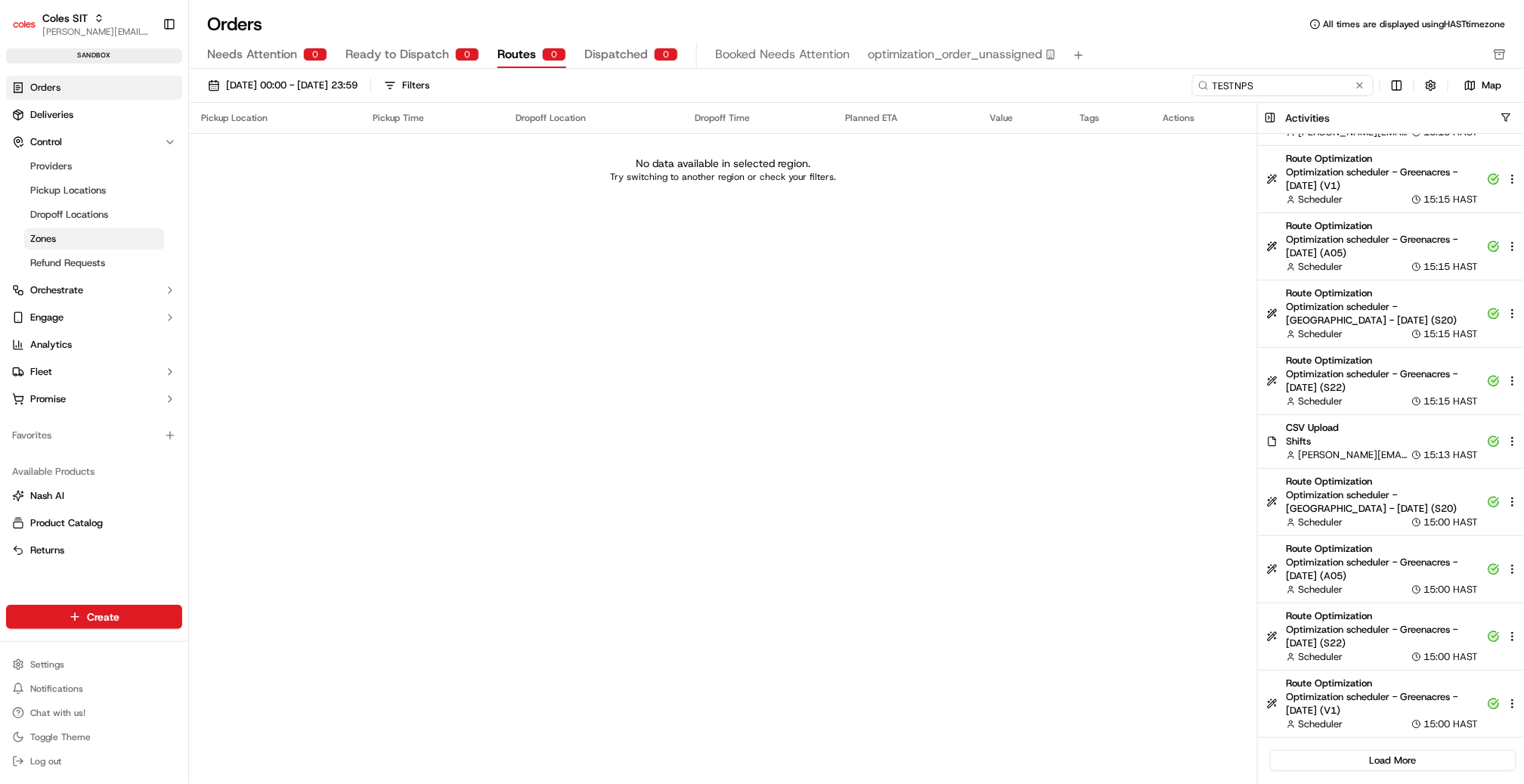
type input "TESTNPS"
click at [77, 236] on link "Zones" at bounding box center [94, 238] width 140 height 21
